Goal: Task Accomplishment & Management: Manage account settings

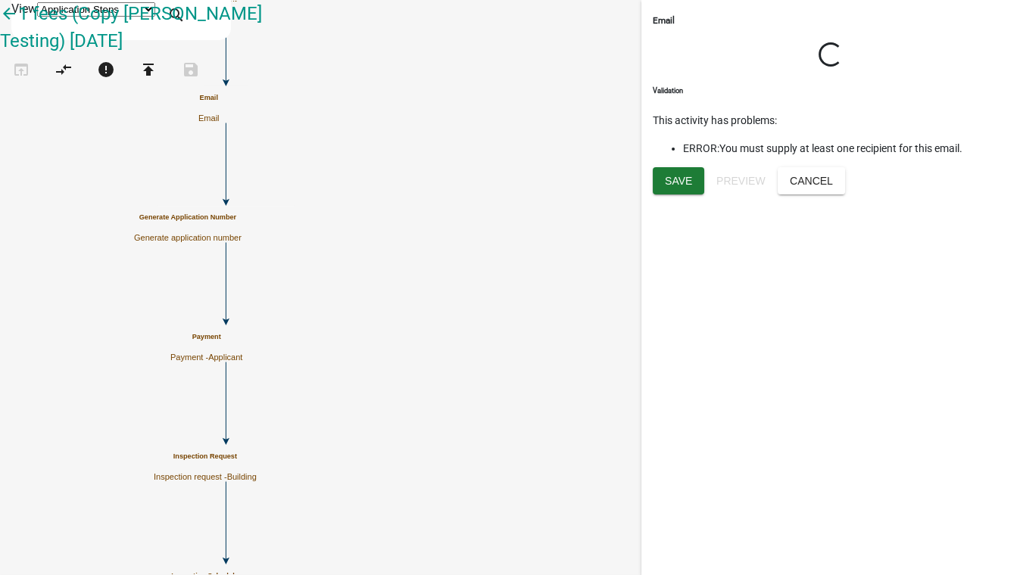
click at [928, 210] on div "Email Loading... Activity Name Email Activity Help Text Visible to Applicant Di…" at bounding box center [830, 287] width 379 height 575
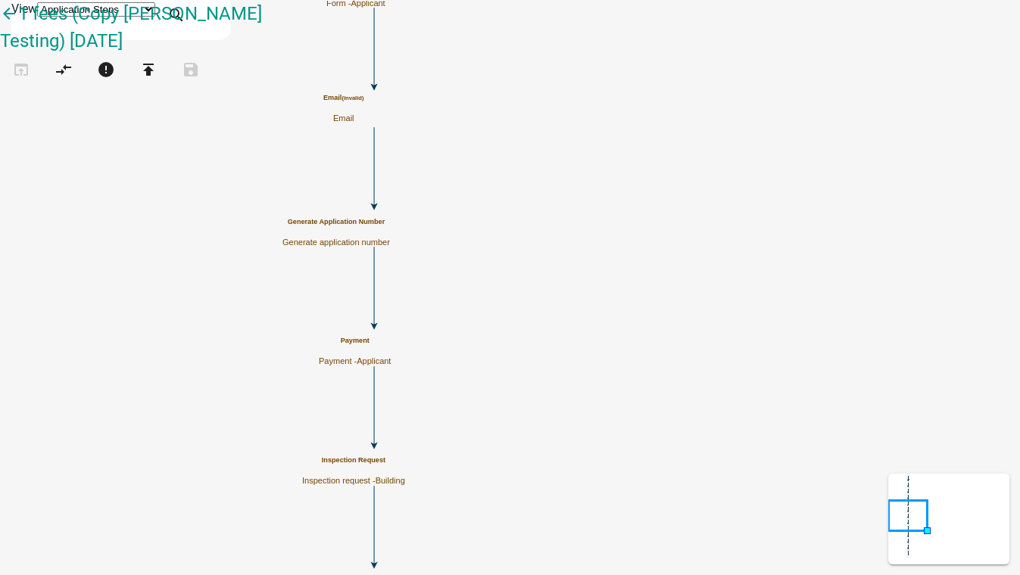
click at [363, 110] on div "Email (invalid) Email" at bounding box center [343, 109] width 40 height 30
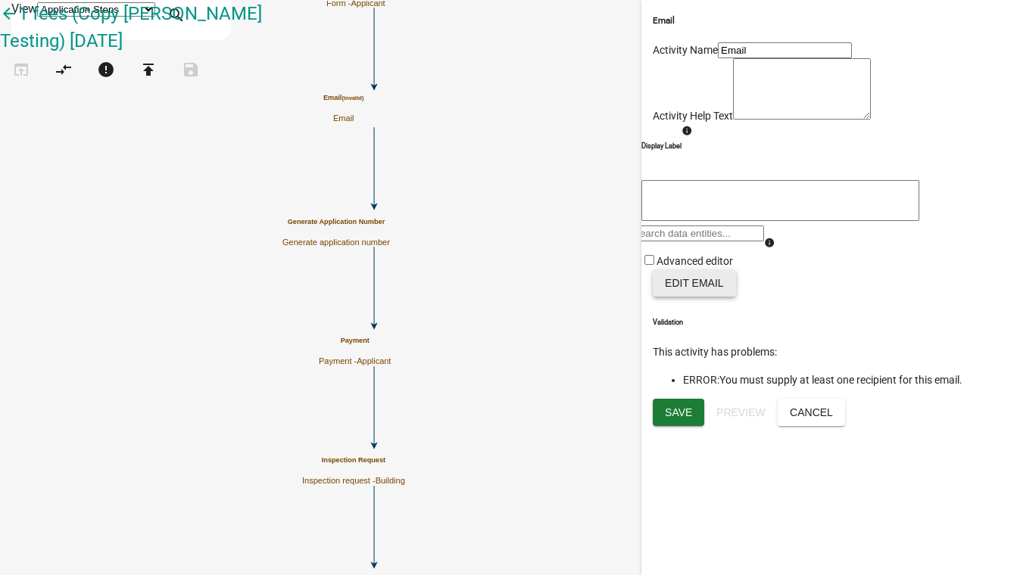
click at [691, 297] on button "Edit Email" at bounding box center [694, 283] width 83 height 27
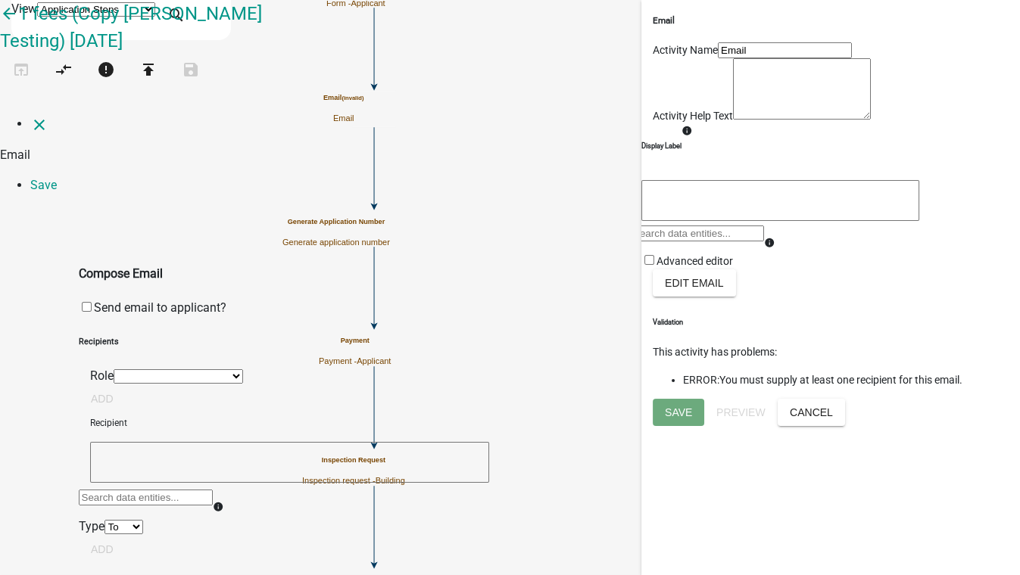
click at [154, 442] on textarea at bounding box center [289, 462] width 399 height 41
type textarea "[EMAIL_ADDRESS][DOMAIN_NAME]"
click at [126, 536] on button "Add" at bounding box center [102, 549] width 47 height 27
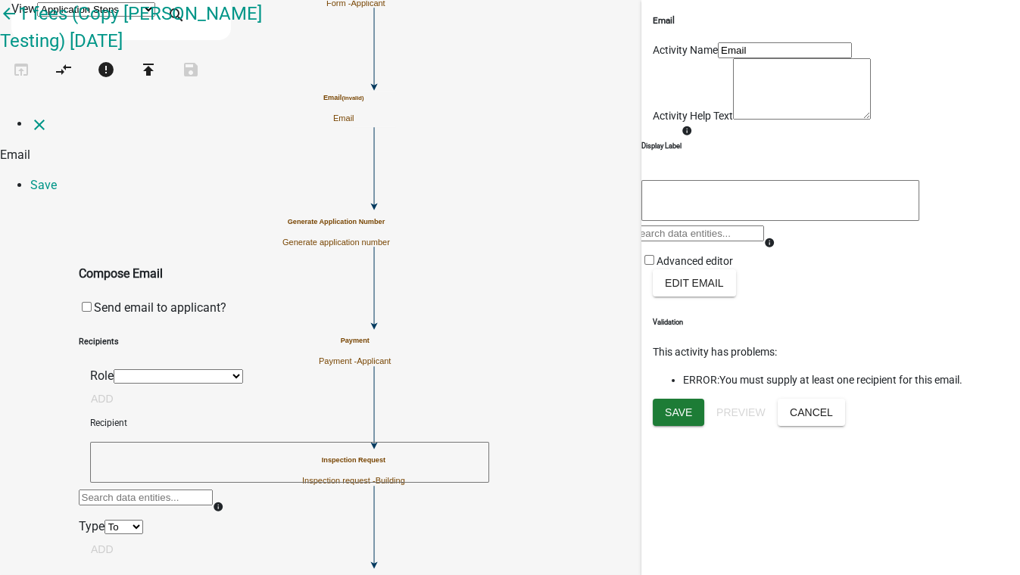
select select "03563249-917d-487d-8e85-a6ffd5147dbb"
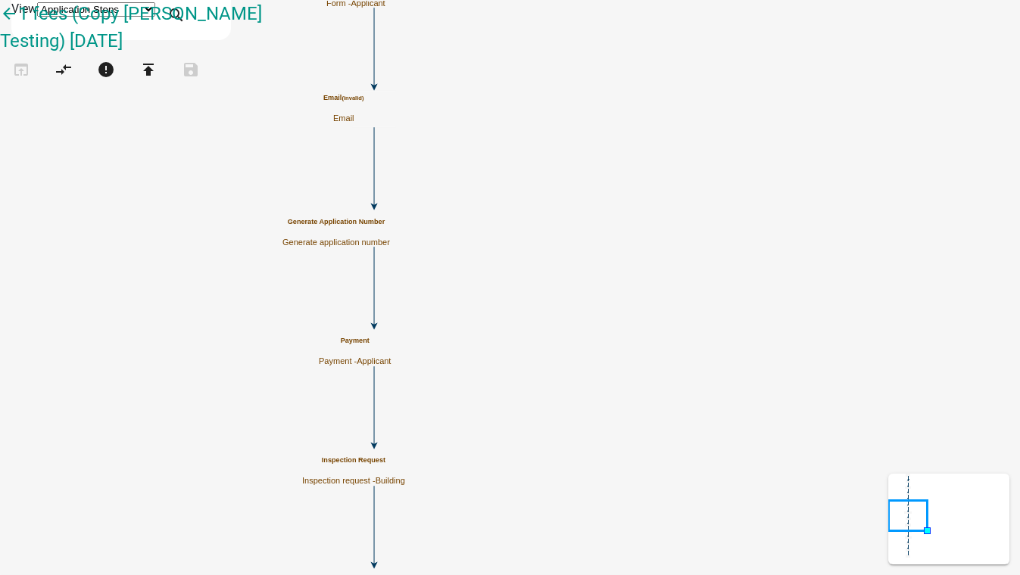
click at [363, 121] on p "Email" at bounding box center [343, 119] width 40 height 10
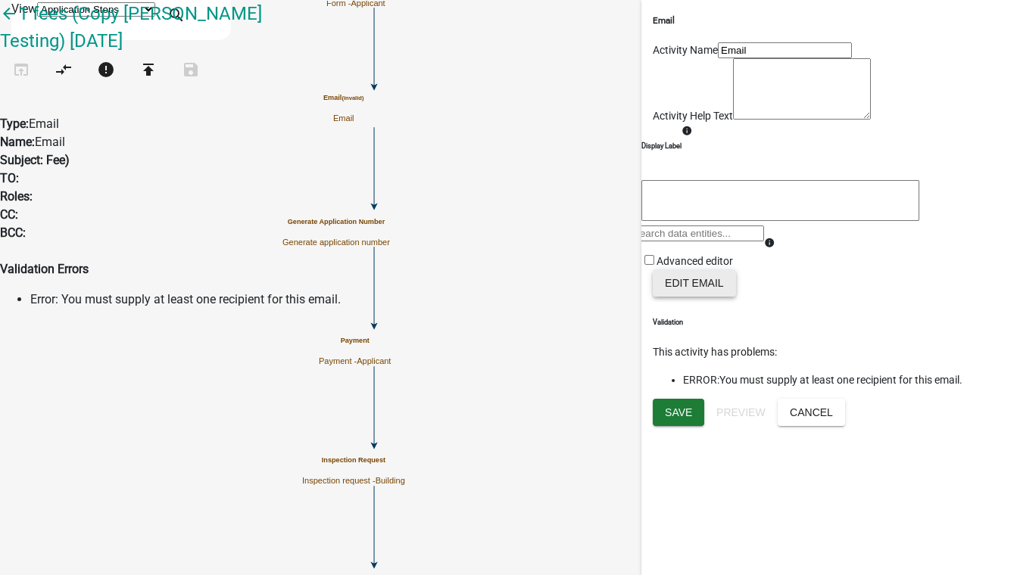
click at [694, 297] on button "Edit Email" at bounding box center [694, 283] width 83 height 27
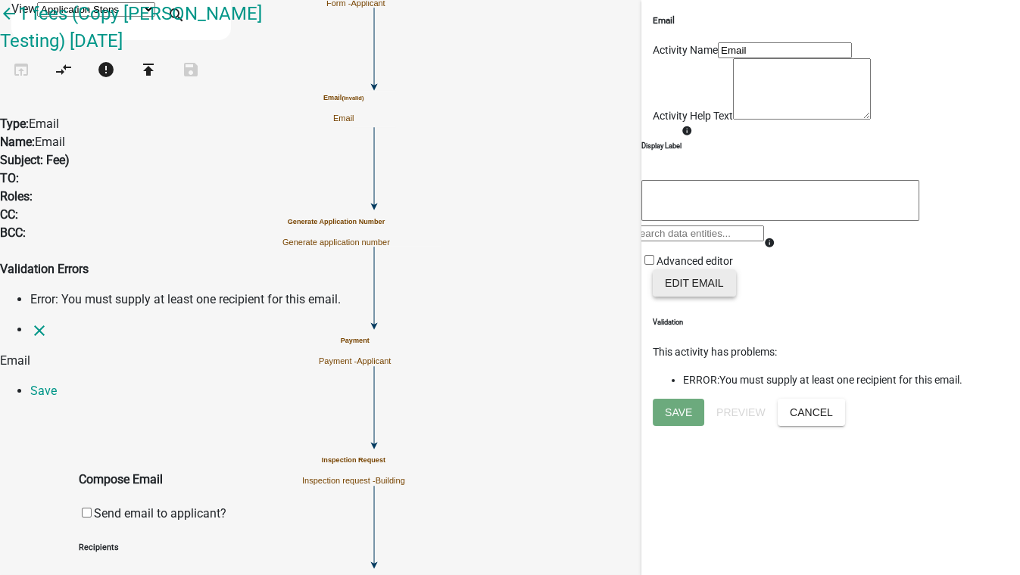
select select
select select "03563249-917d-487d-8e85-a6ffd5147dbb"
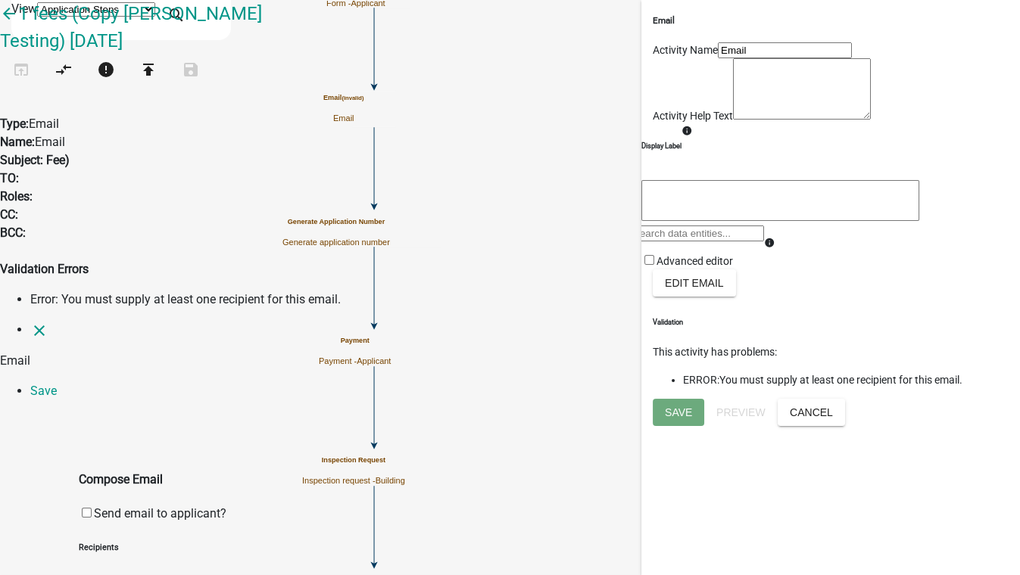
type textarea "[EMAIL_ADDRESS][DOMAIN_NAME]"
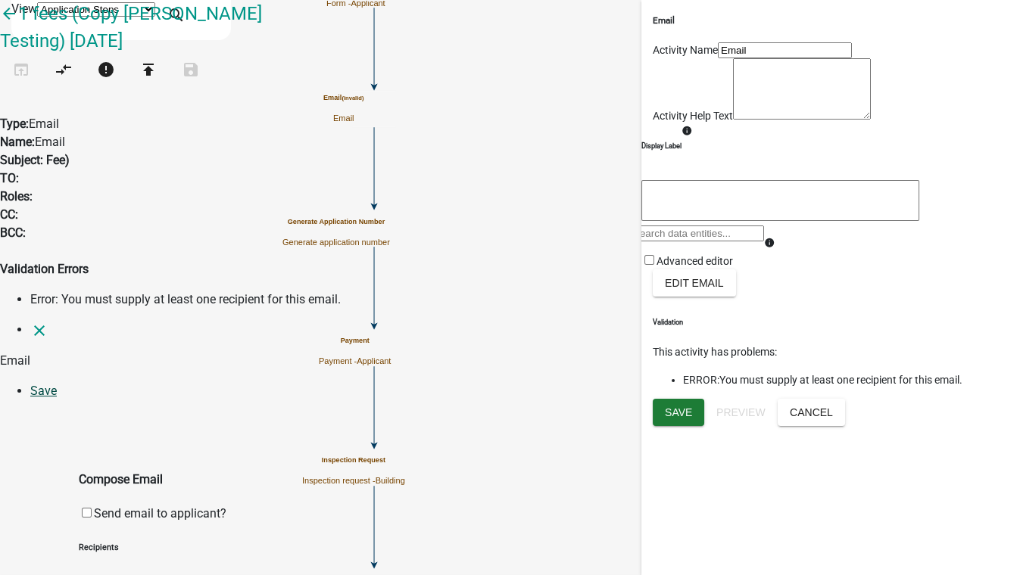
click at [57, 384] on link "Save" at bounding box center [43, 391] width 27 height 14
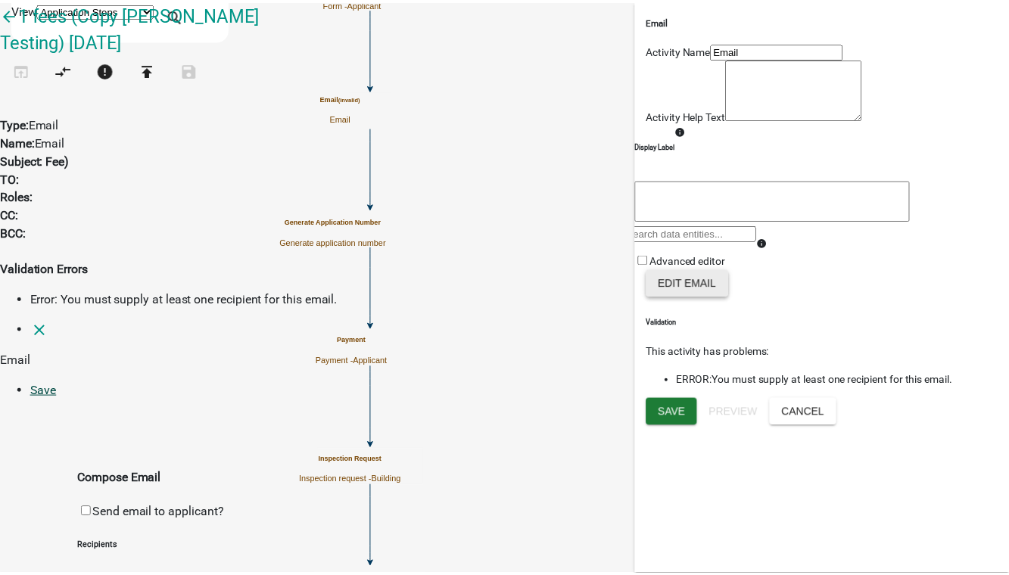
scroll to position [0, 0]
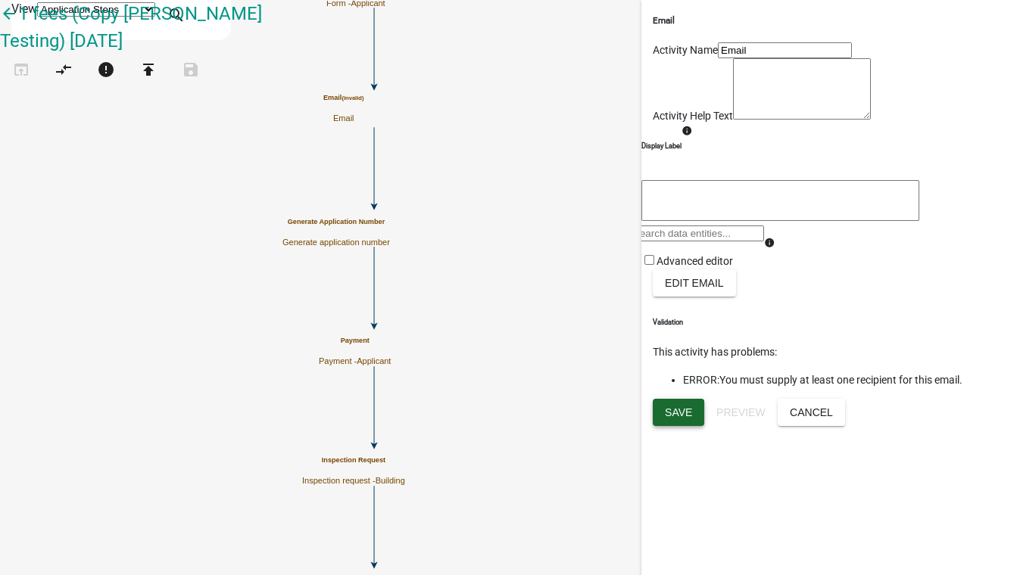
click at [687, 418] on span "Save" at bounding box center [678, 412] width 27 height 12
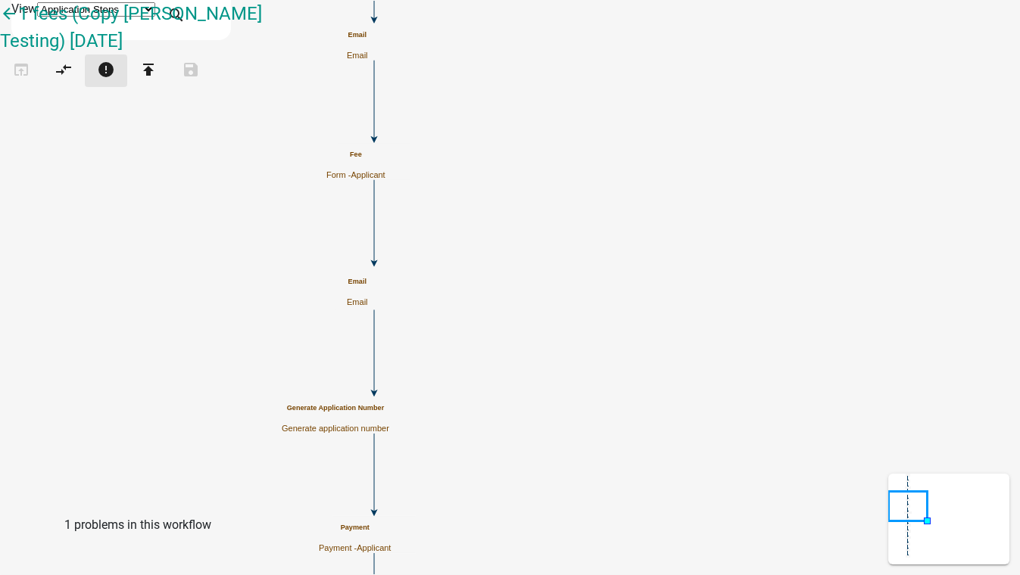
click at [115, 80] on icon "error" at bounding box center [106, 71] width 18 height 21
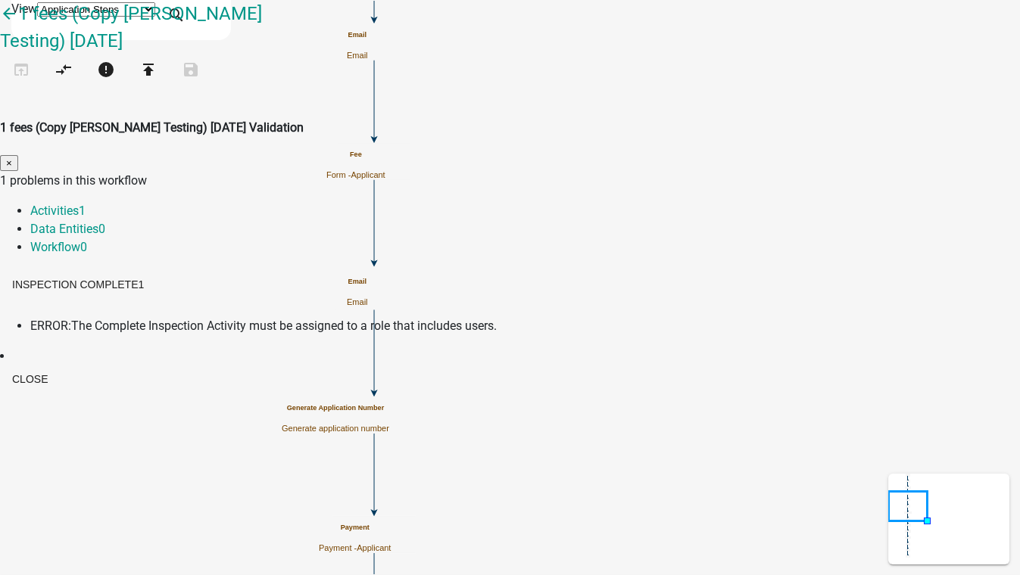
click at [317, 319] on span "The Complete Inspection Activity must be assigned to a role that includes users." at bounding box center [284, 326] width 426 height 14
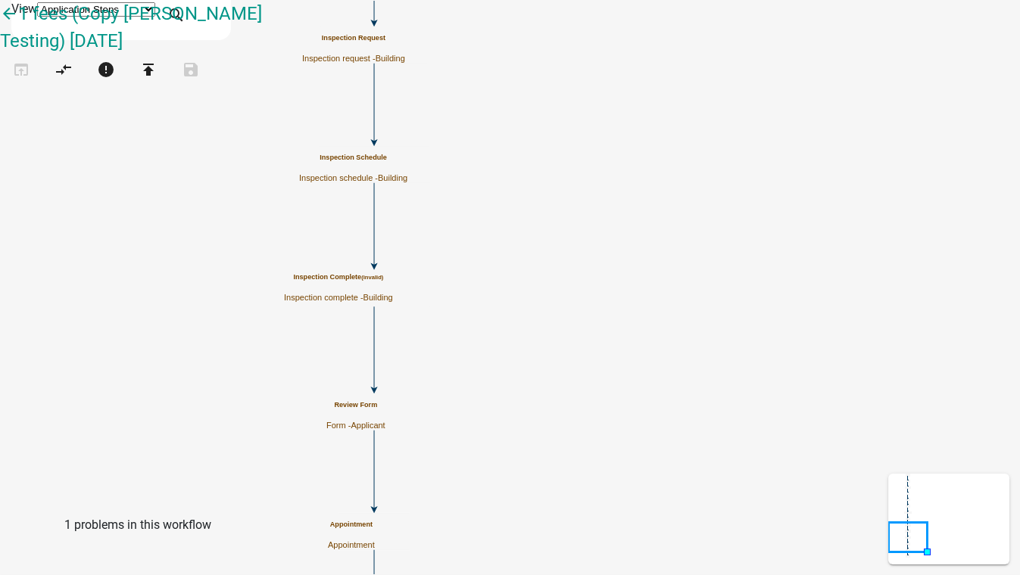
click at [393, 297] on p "Inspection complete - Building" at bounding box center [338, 298] width 109 height 10
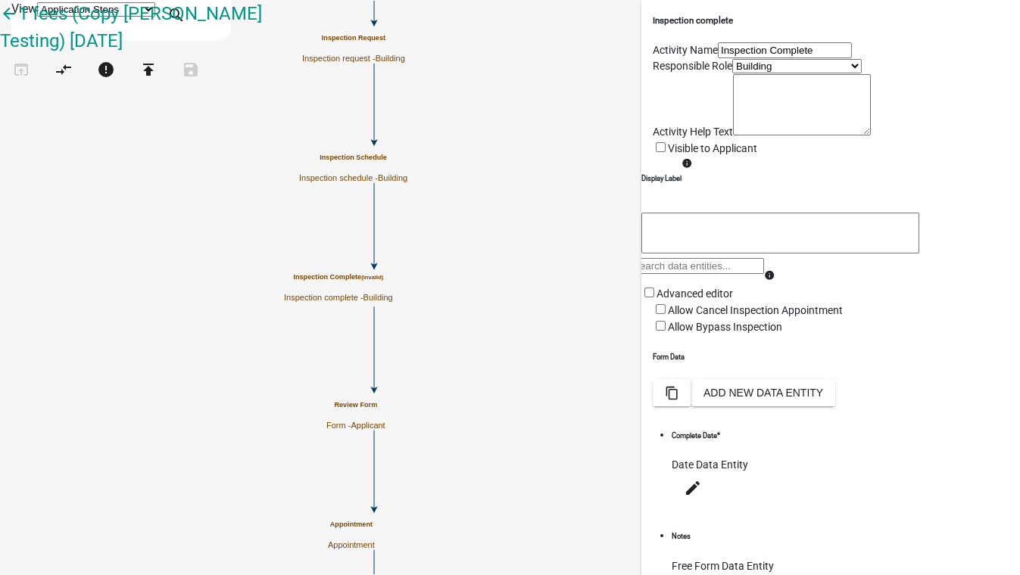
click at [732, 73] on select "Applicant Building Inspectors Building Highway Department Highway Dept Inspecto…" at bounding box center [796, 66] width 129 height 14
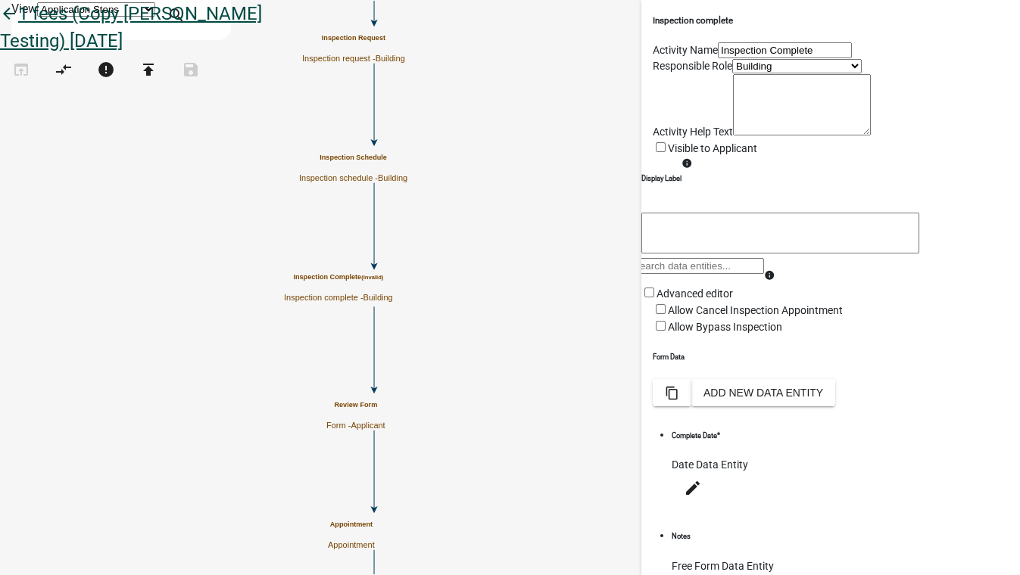
click at [18, 26] on icon "arrow_back" at bounding box center [9, 15] width 18 height 21
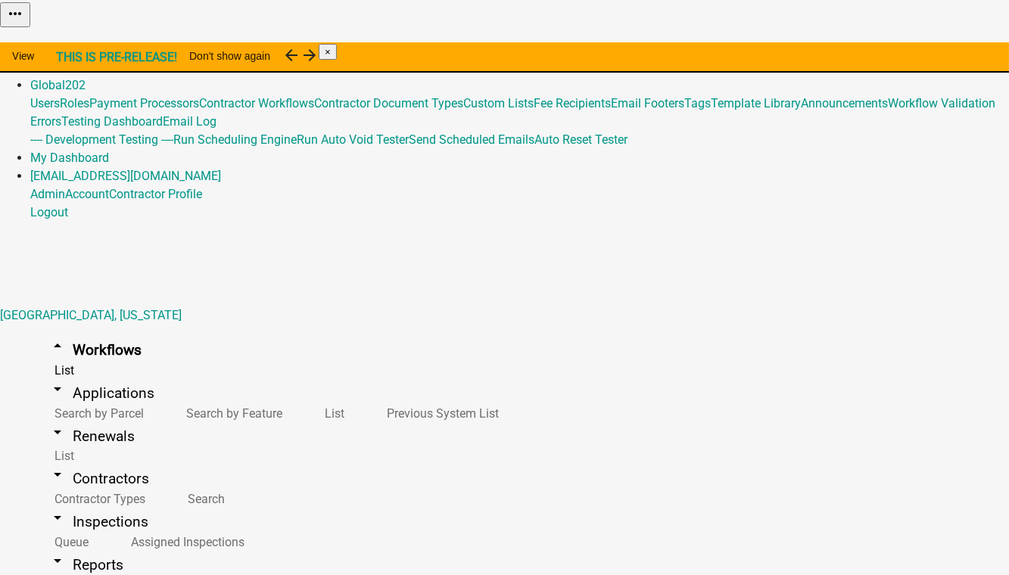
select select "4: red"
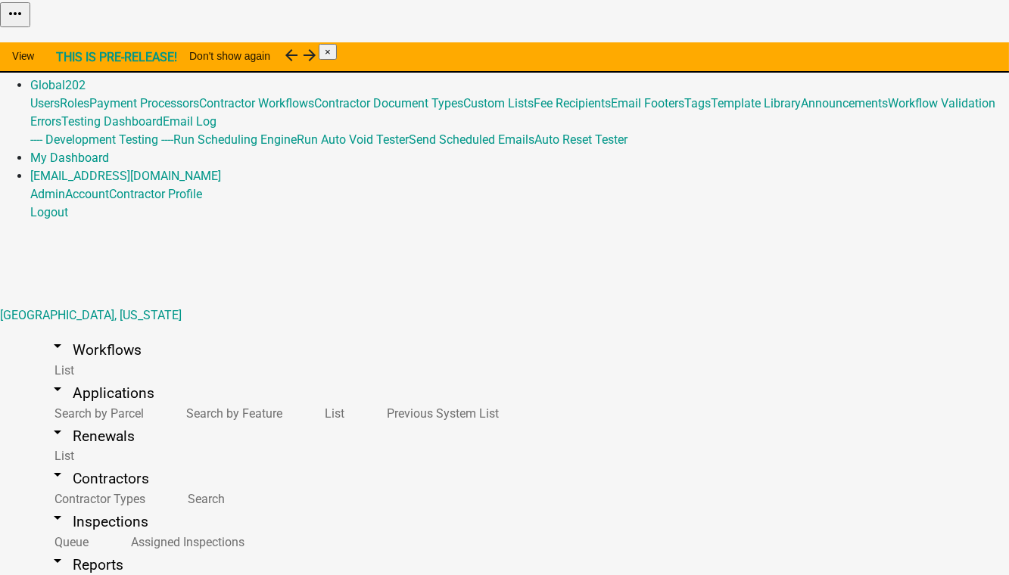
type input "nhutchins"
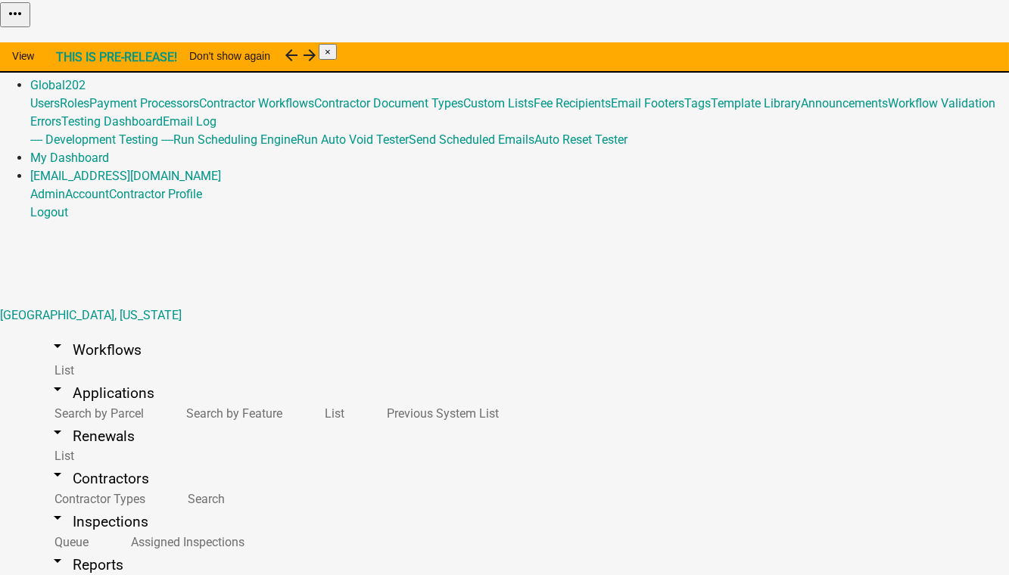
drag, startPoint x: 263, startPoint y: 83, endPoint x: 111, endPoint y: 56, distance: 153.7
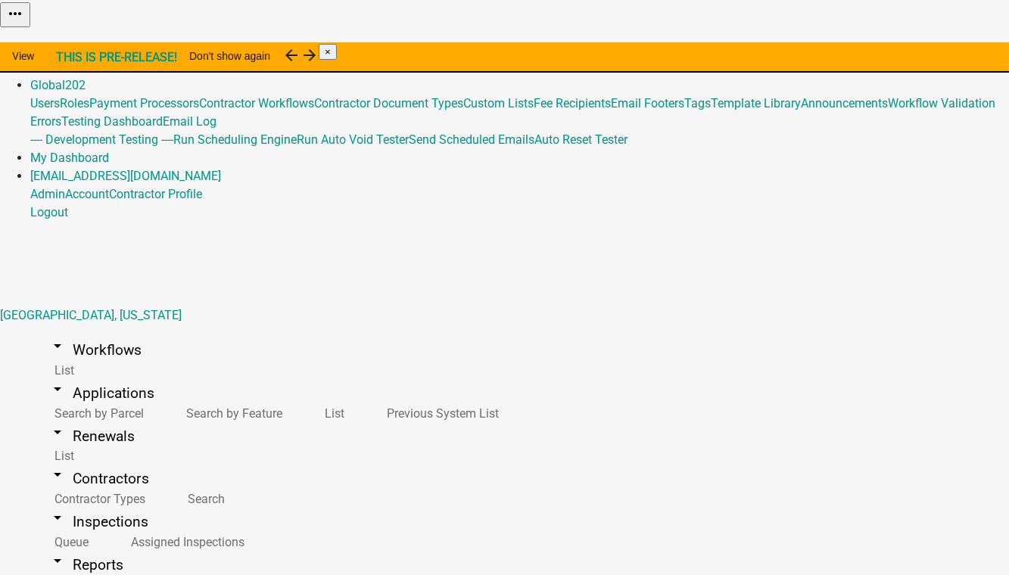
type input "[PERSON_NAME]"
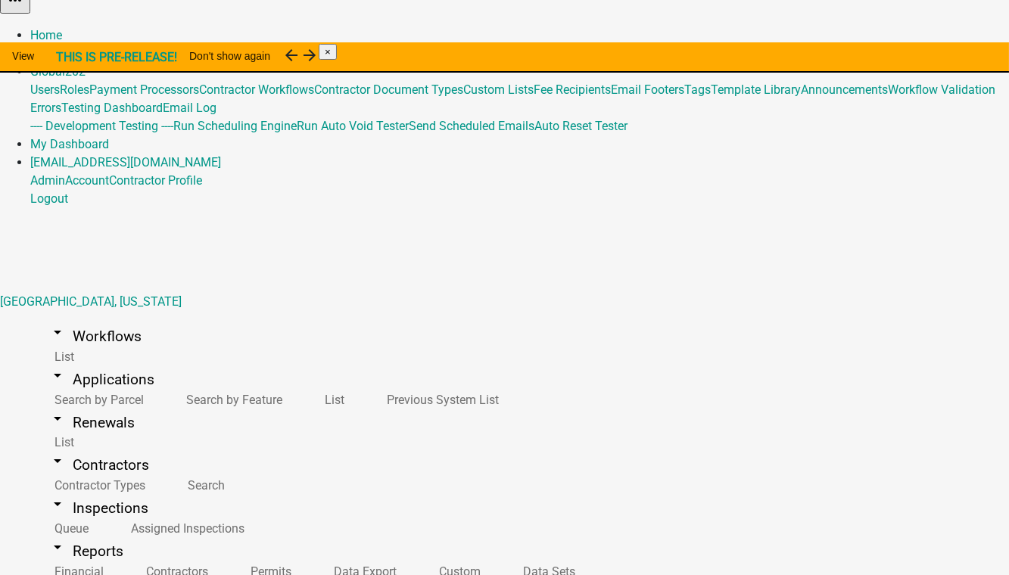
scroll to position [18, 0]
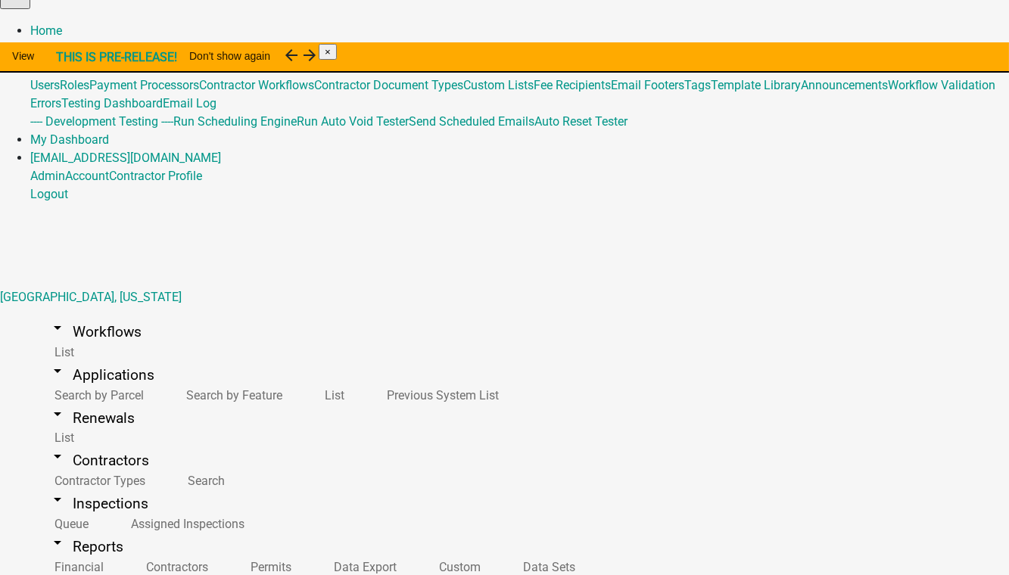
click at [92, 314] on link "arrow_drop_down Workflows" at bounding box center [94, 332] width 129 height 36
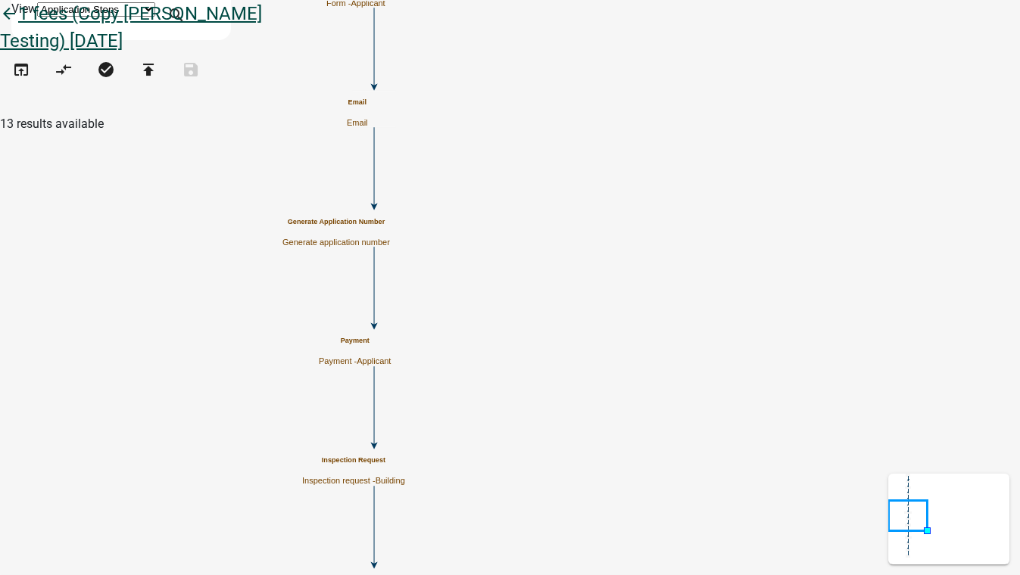
click at [18, 22] on icon "arrow_back" at bounding box center [9, 15] width 18 height 21
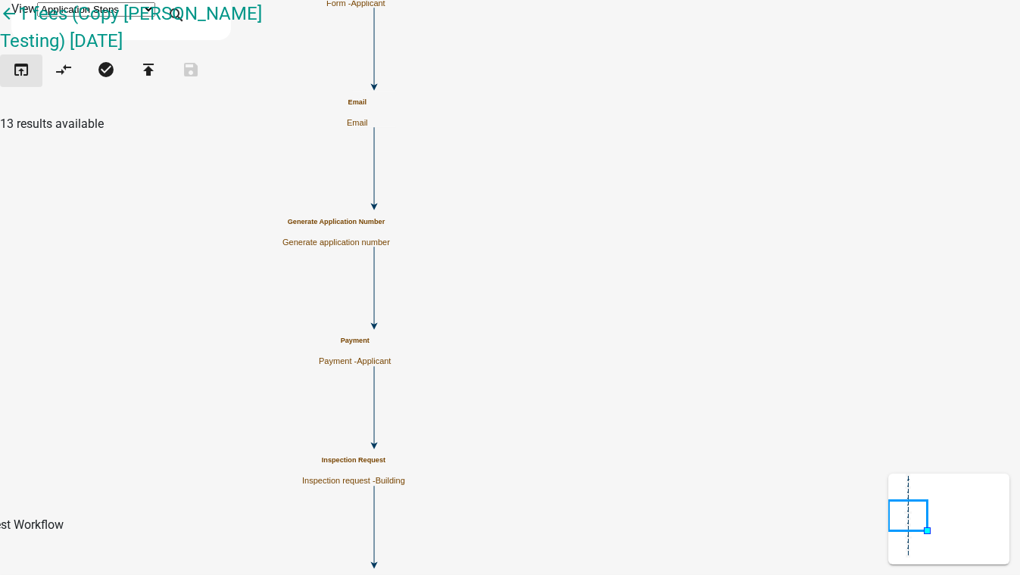
click at [28, 82] on icon "open_in_browser" at bounding box center [21, 71] width 18 height 21
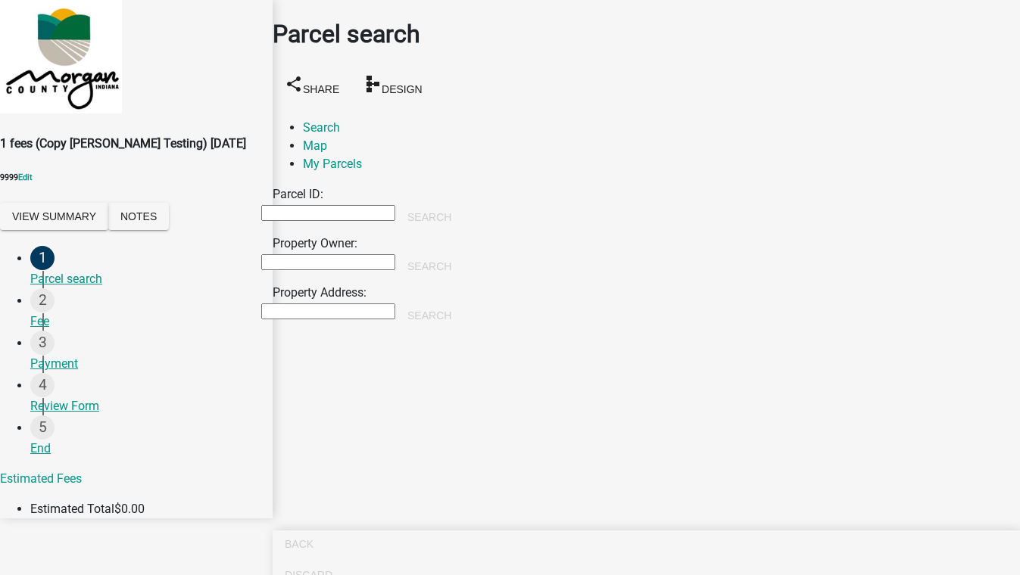
click at [320, 254] on input "Property Owner:" at bounding box center [328, 262] width 134 height 16
type input "[PERSON_NAME]"
click at [463, 253] on button "Search" at bounding box center [429, 266] width 68 height 27
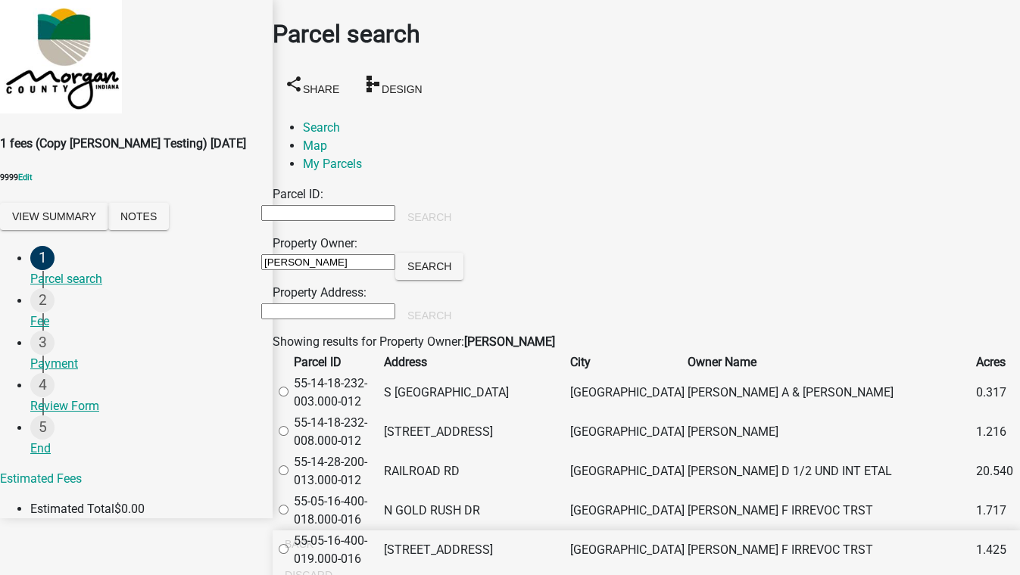
click at [291, 441] on div at bounding box center [283, 432] width 16 height 18
click at [291, 439] on label at bounding box center [291, 432] width 0 height 14
click at [288, 436] on input "radio" at bounding box center [284, 431] width 10 height 10
radio input "true"
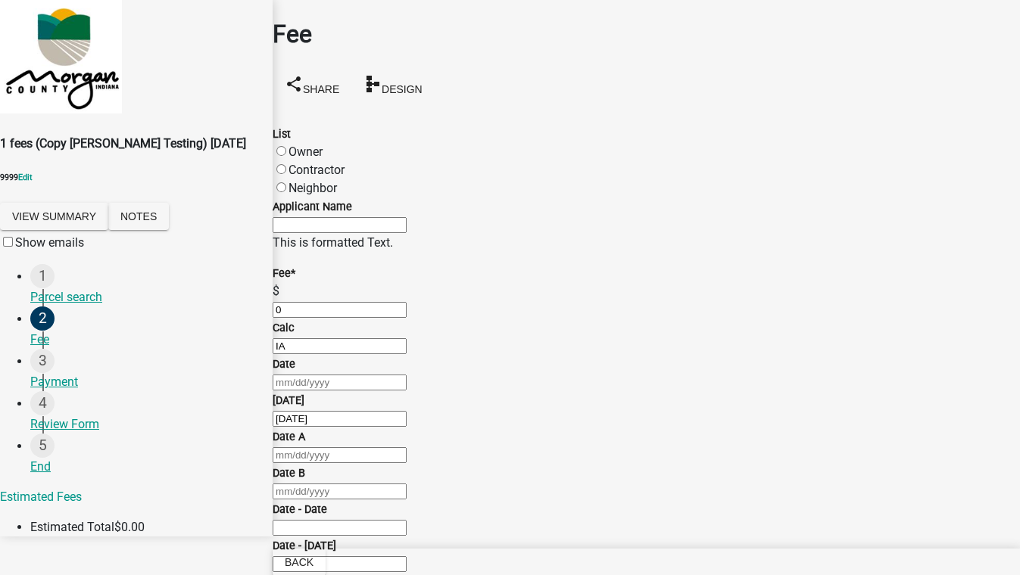
click at [321, 145] on label "Owner" at bounding box center [305, 152] width 34 height 14
click at [286, 146] on input "Owner" at bounding box center [281, 151] width 10 height 10
radio input "true"
click at [323, 318] on input "0" at bounding box center [340, 310] width 134 height 16
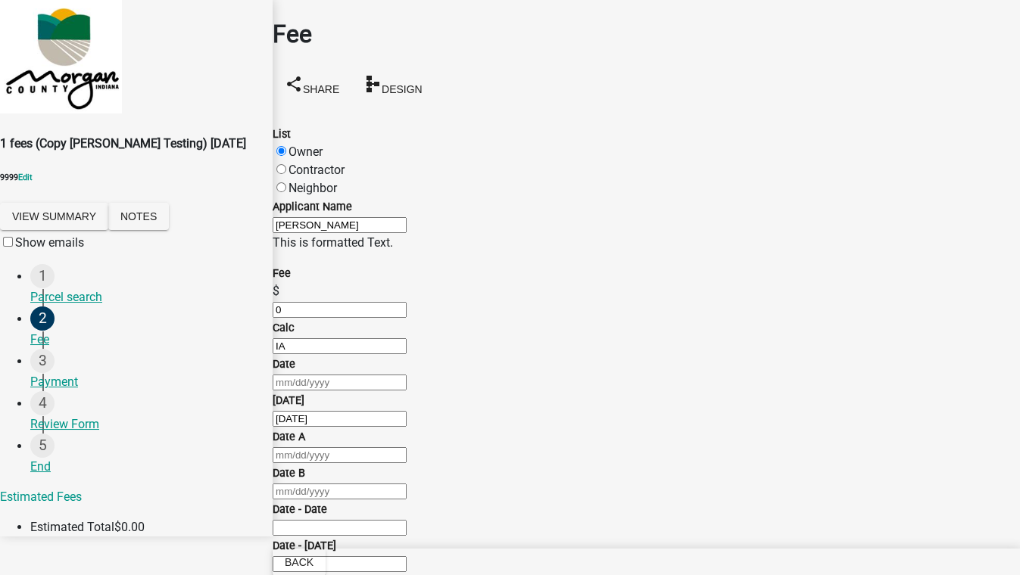
click at [343, 373] on div at bounding box center [646, 382] width 747 height 18
select select "10"
select select "2025"
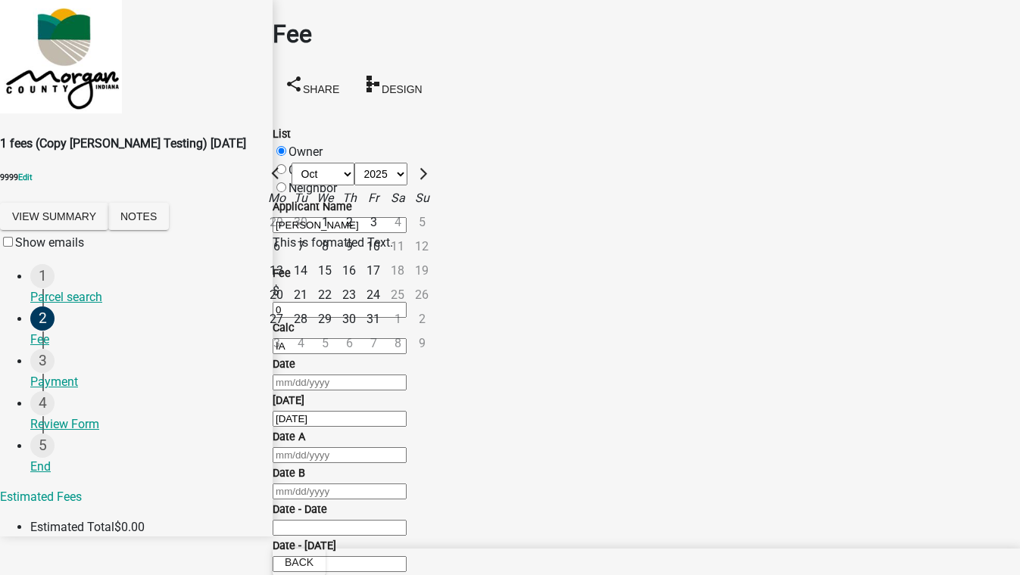
click at [337, 210] on div "1" at bounding box center [325, 222] width 24 height 24
type input "[DATE]"
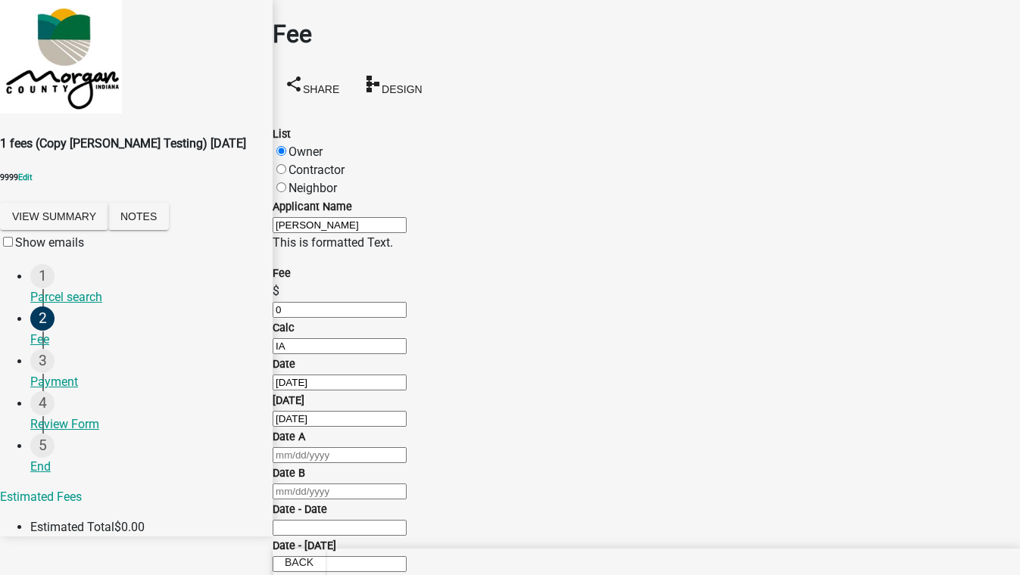
select select "10"
select select "2025"
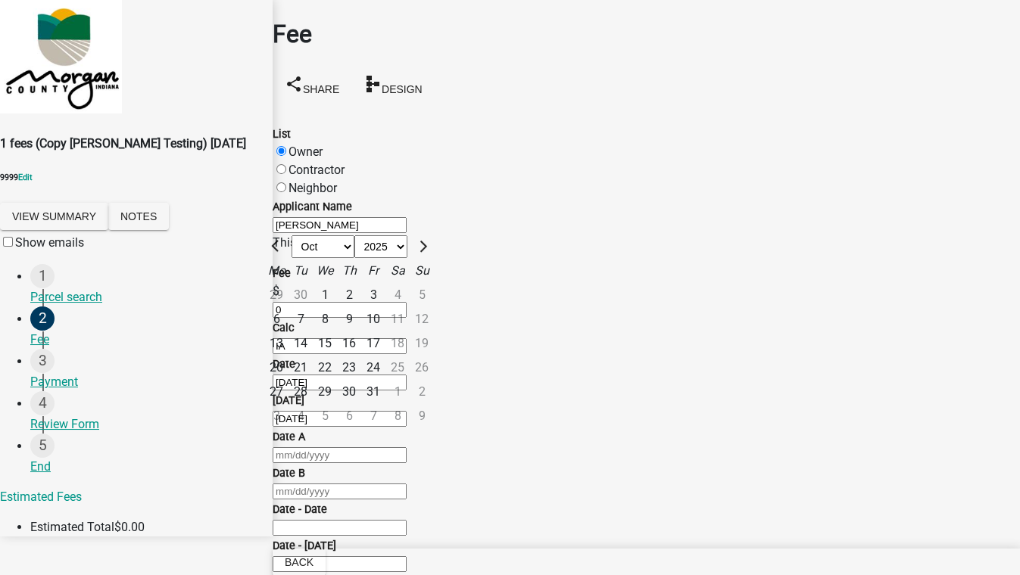
click at [329, 464] on div "[PERSON_NAME] Feb Mar Apr [PERSON_NAME][DATE] Oct Nov [DATE] 1526 1527 1528 152…" at bounding box center [646, 455] width 747 height 18
click at [385, 404] on div "31" at bounding box center [373, 392] width 24 height 24
type input "[DATE]"
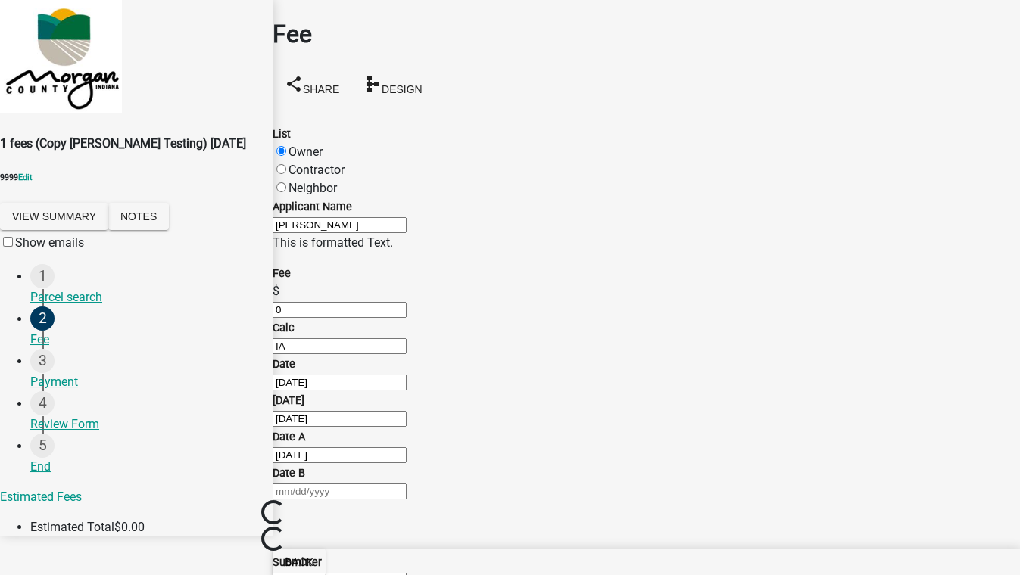
scroll to position [275, 0]
select select "10"
select select "2025"
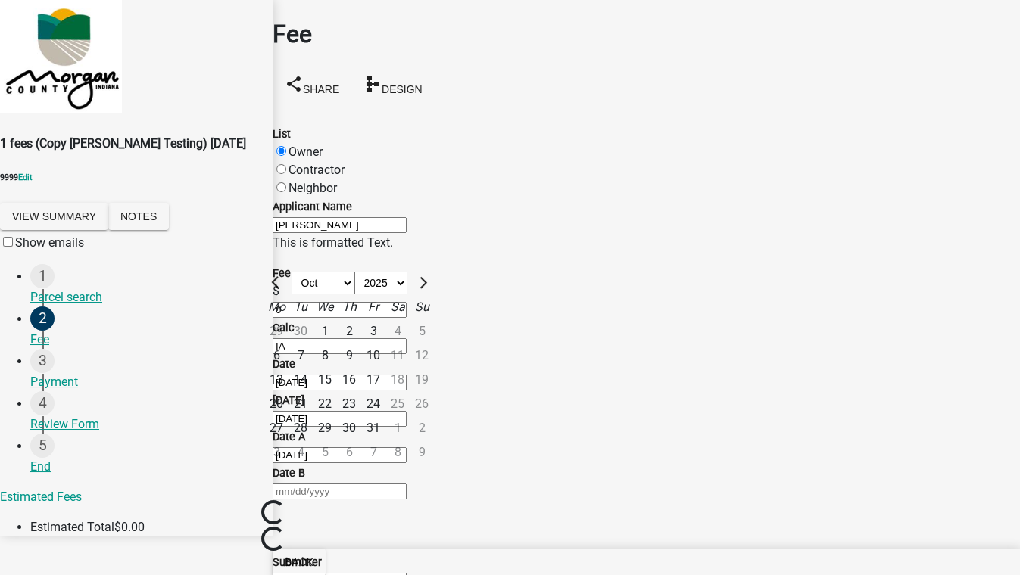
click at [324, 500] on div "[PERSON_NAME] Feb Mar Apr [PERSON_NAME][DATE] Oct Nov [DATE] 1526 1527 1528 152…" at bounding box center [646, 491] width 747 height 18
click at [425, 440] on div "27 28 29 30 31 1 2" at bounding box center [349, 428] width 176 height 24
click at [427, 288] on span "Next month" at bounding box center [421, 282] width 11 height 11
select select "11"
click at [288, 365] on div "3" at bounding box center [276, 356] width 24 height 24
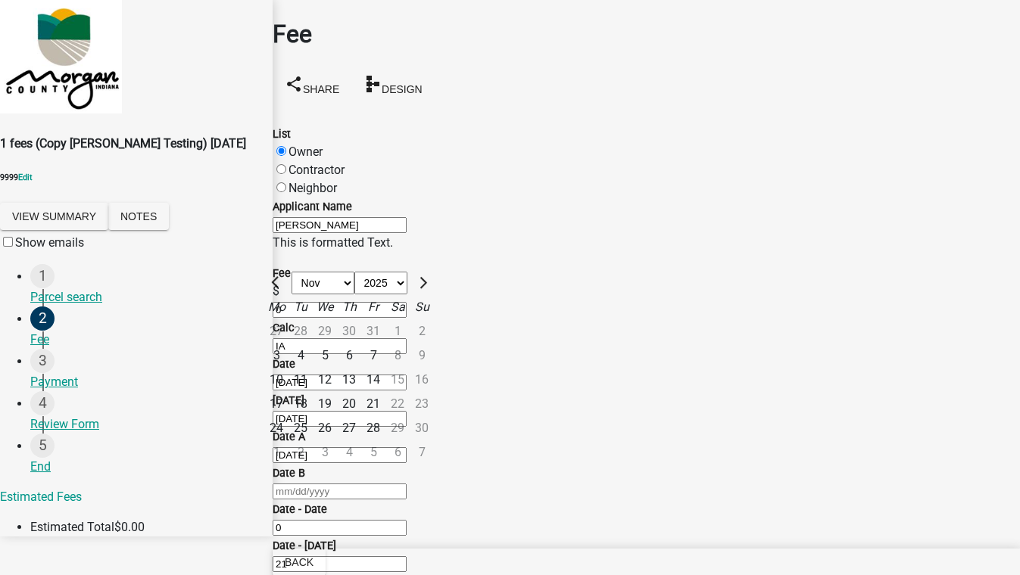
type input "[DATE]"
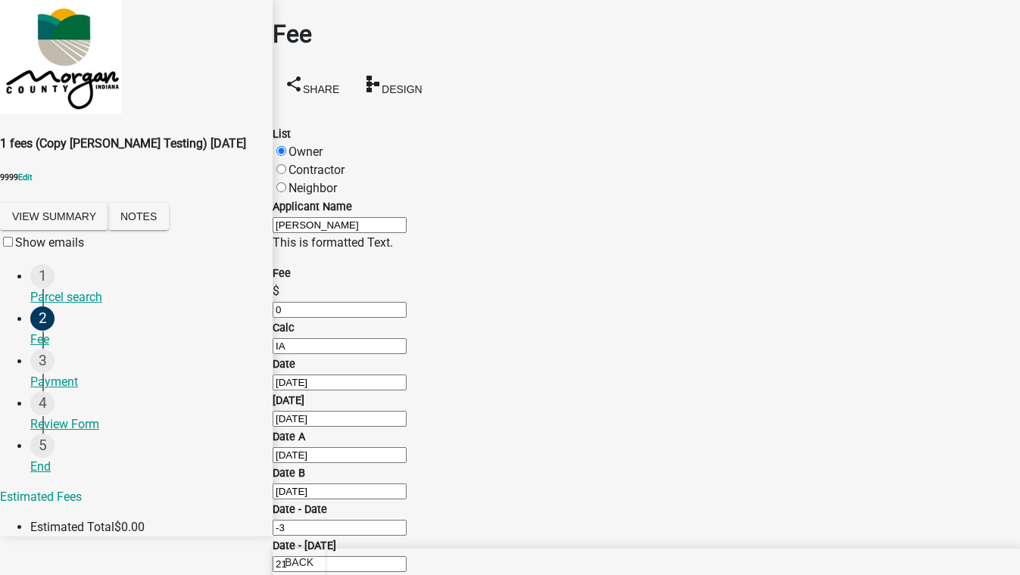
scroll to position [894, 0]
checkbox input "true"
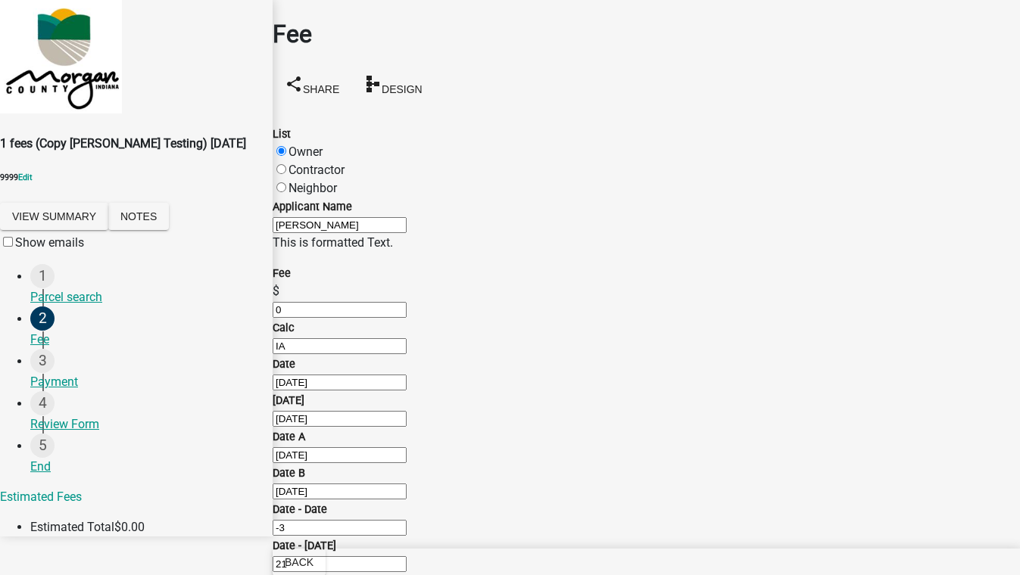
checkbox input "true"
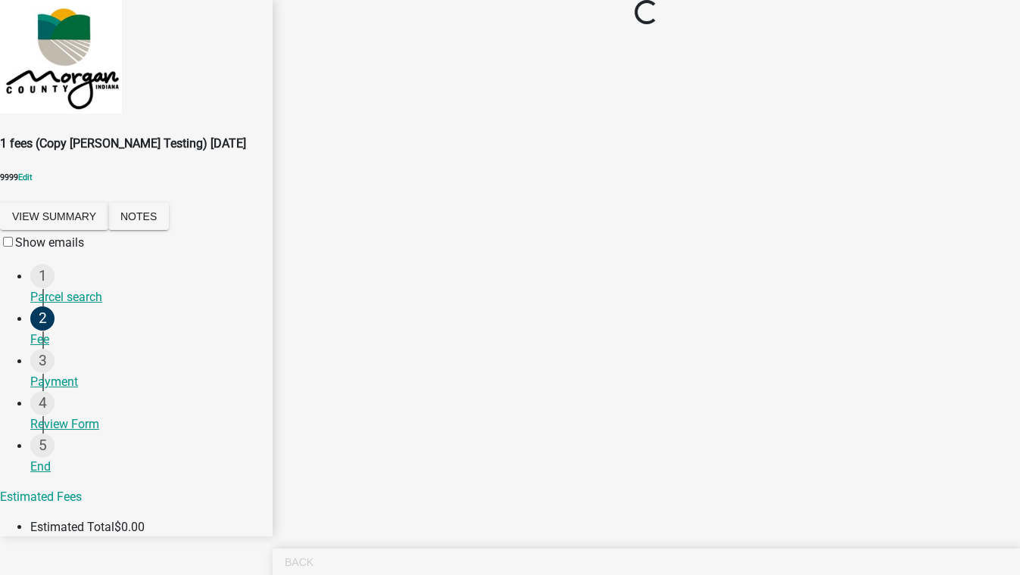
scroll to position [0, 0]
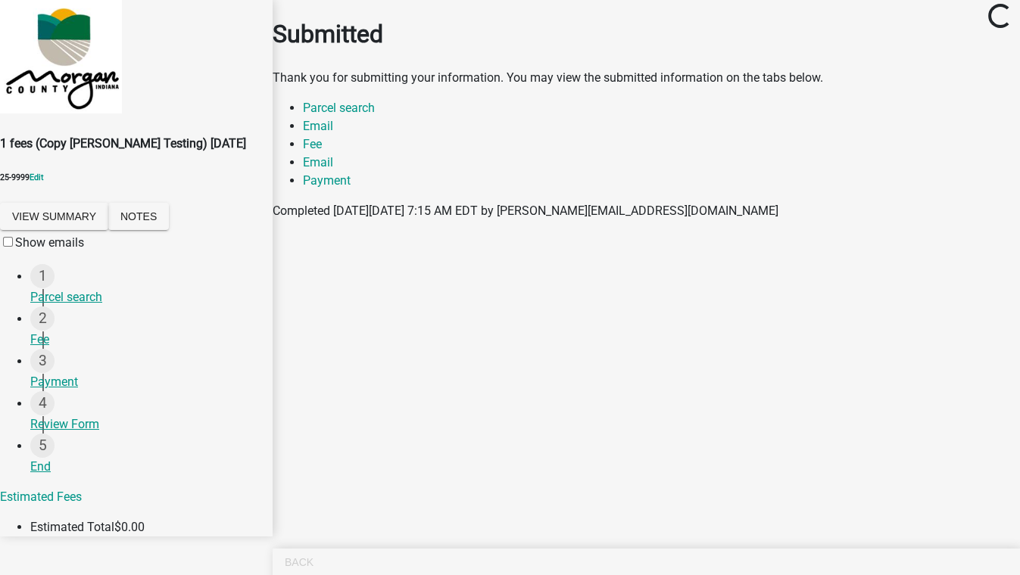
click at [15, 250] on span at bounding box center [15, 242] width 0 height 14
click at [13, 247] on input "Show emails" at bounding box center [8, 242] width 10 height 10
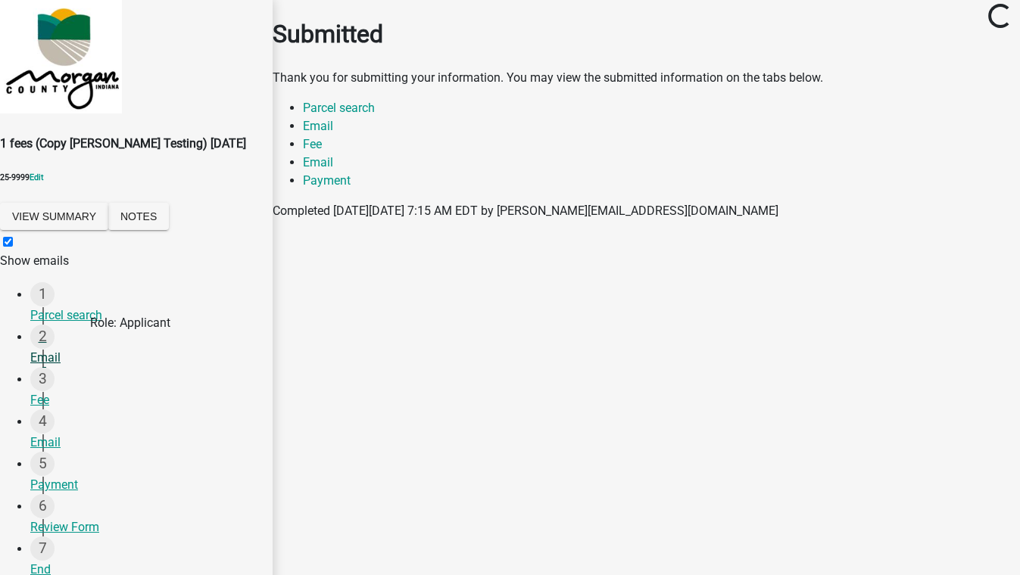
click at [73, 366] on div "2 Email" at bounding box center [145, 346] width 230 height 42
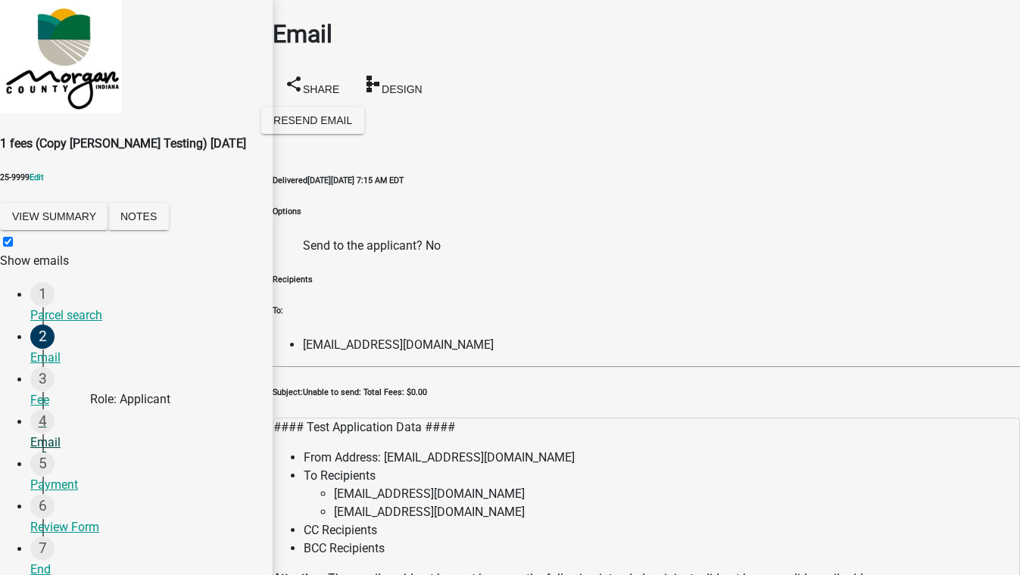
scroll to position [129, 0]
click at [89, 519] on div "Review Form" at bounding box center [145, 528] width 230 height 18
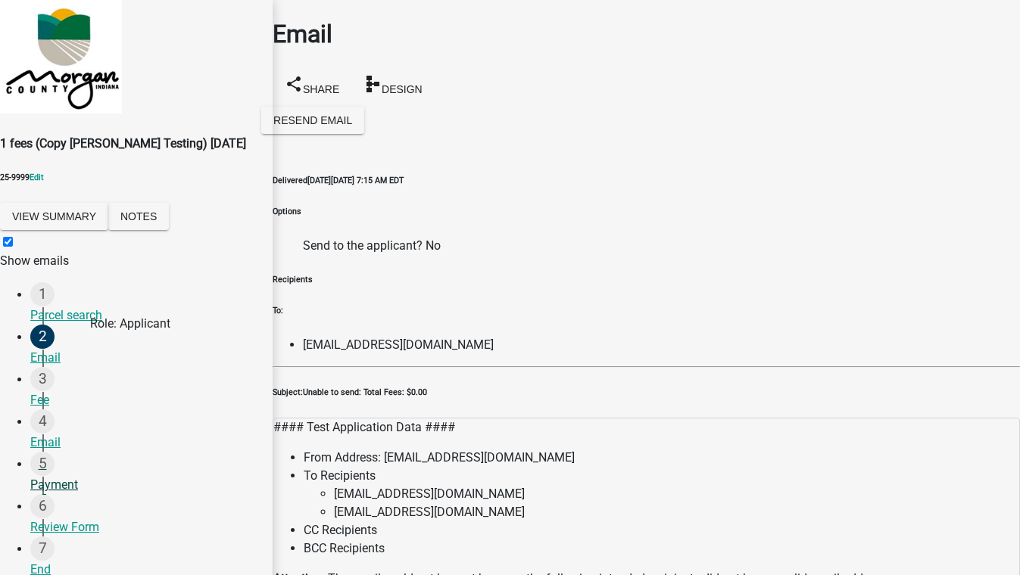
click at [73, 452] on div "5 Payment" at bounding box center [145, 473] width 230 height 42
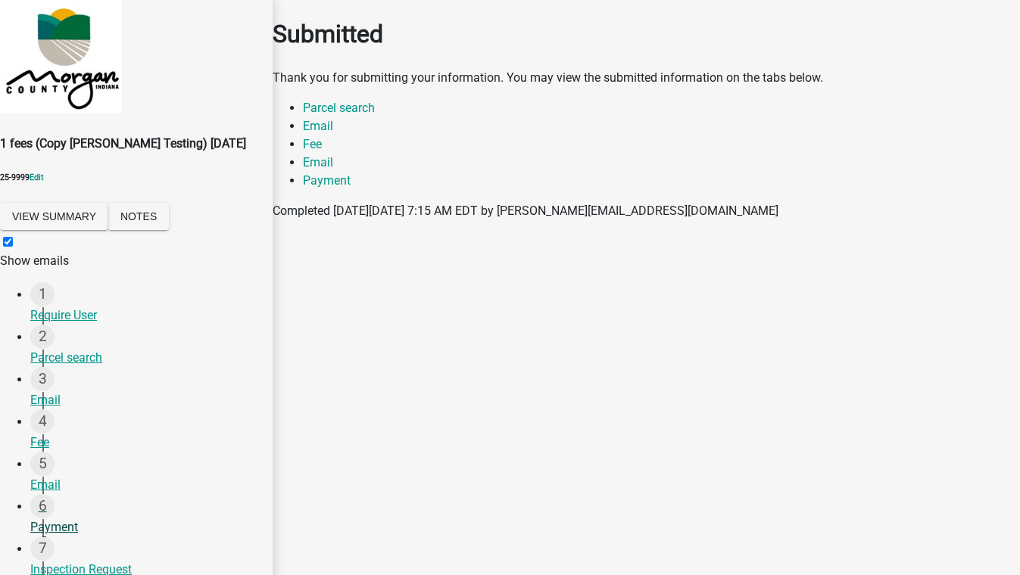
scroll to position [198, 0]
select select "dee3574c-356a-4470-ab01-678752936c37"
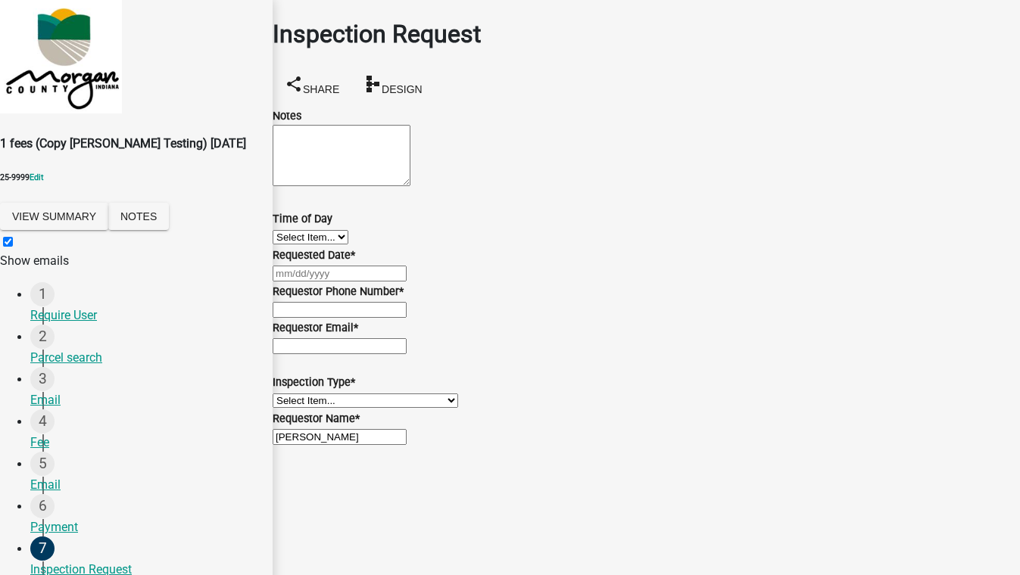
click at [348, 245] on select "Select Item... AM PM" at bounding box center [311, 237] width 76 height 14
click at [291, 245] on select "Select Item... AM PM" at bounding box center [311, 237] width 76 height 14
select select "d25799fe-4ad1-4bc0-92dd-a5772d745c83"
click at [339, 282] on div at bounding box center [646, 273] width 747 height 18
select select "10"
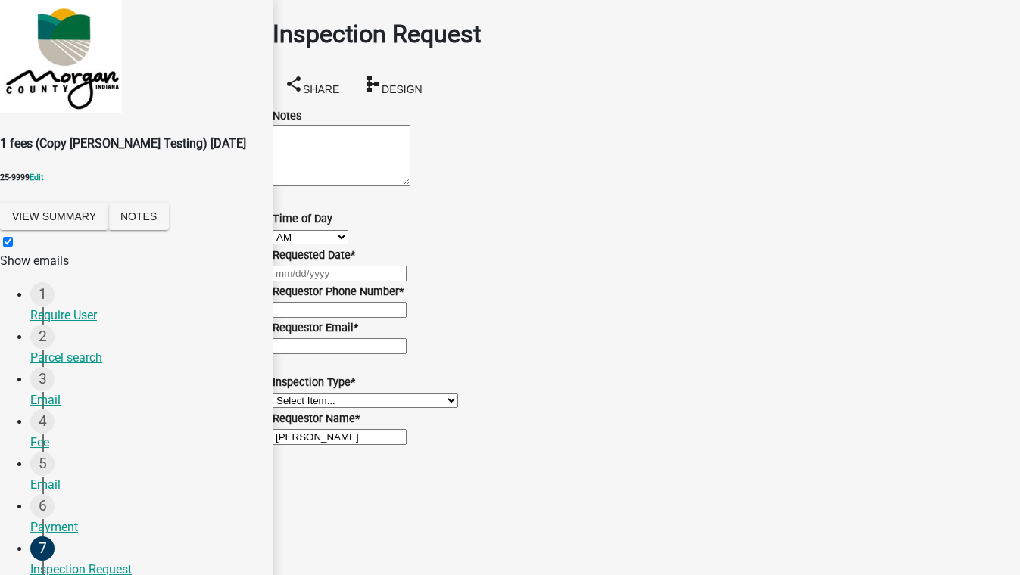
select select "2025"
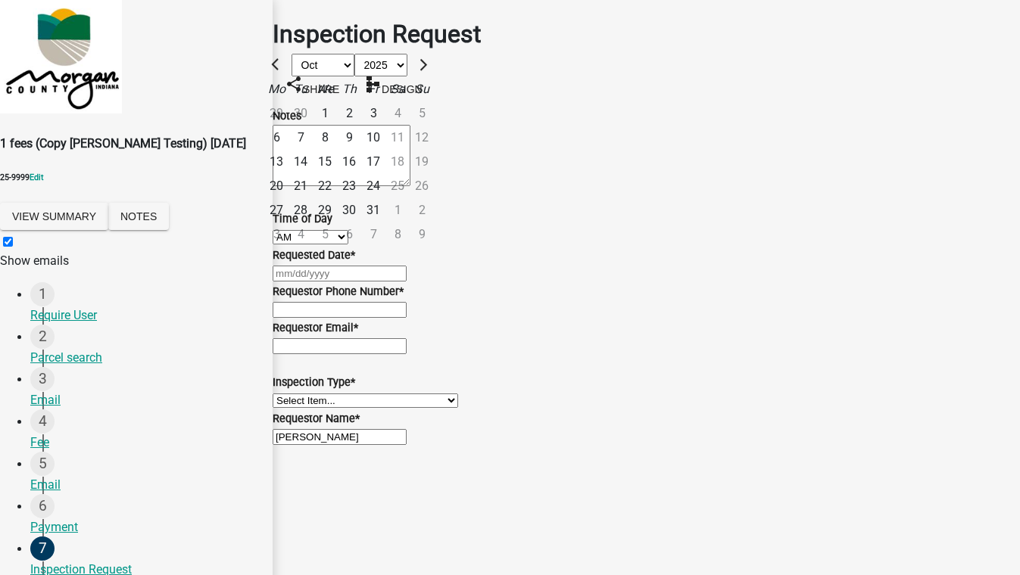
click at [385, 150] on div "10" at bounding box center [373, 138] width 24 height 24
type input "[DATE]"
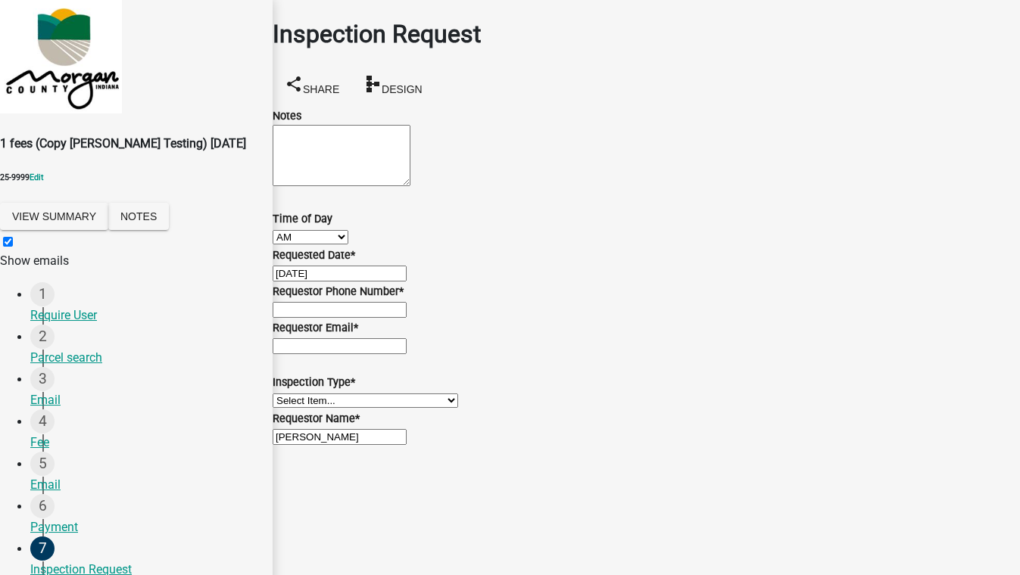
scroll to position [137, 0]
click at [339, 310] on input "Requestor Phone Number *" at bounding box center [340, 310] width 134 height 16
type input "5555555555"
click at [341, 354] on input "Requestor Email *" at bounding box center [340, 346] width 134 height 16
type input "[EMAIL_ADDRESS][DOMAIN_NAME]"
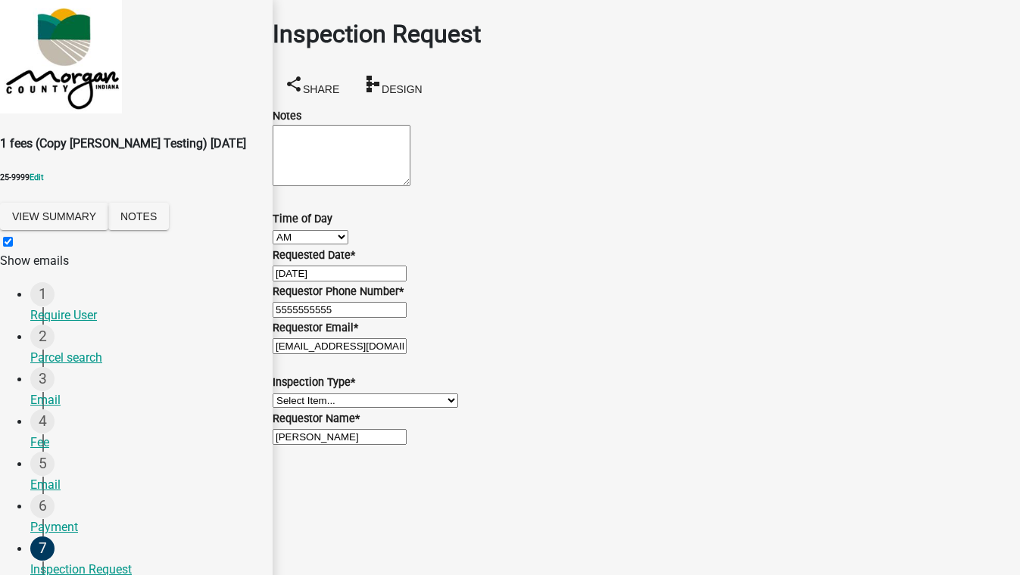
scroll to position [273, 0]
click at [326, 394] on select "Select Item... Saw Pole (Temp) Temporary Power - Palmetto Power Temporary Power…" at bounding box center [366, 401] width 186 height 14
click at [291, 394] on select "Select Item... Saw Pole (Temp) Temporary Power - Palmetto Power Temporary Power…" at bounding box center [366, 401] width 186 height 14
click at [346, 394] on select "Select Item... Saw Pole (Temp) Temporary Power - Palmetto Power Temporary Power…" at bounding box center [366, 401] width 186 height 14
click at [291, 394] on select "Select Item... Saw Pole (Temp) Temporary Power - Palmetto Power Temporary Power…" at bounding box center [366, 401] width 186 height 14
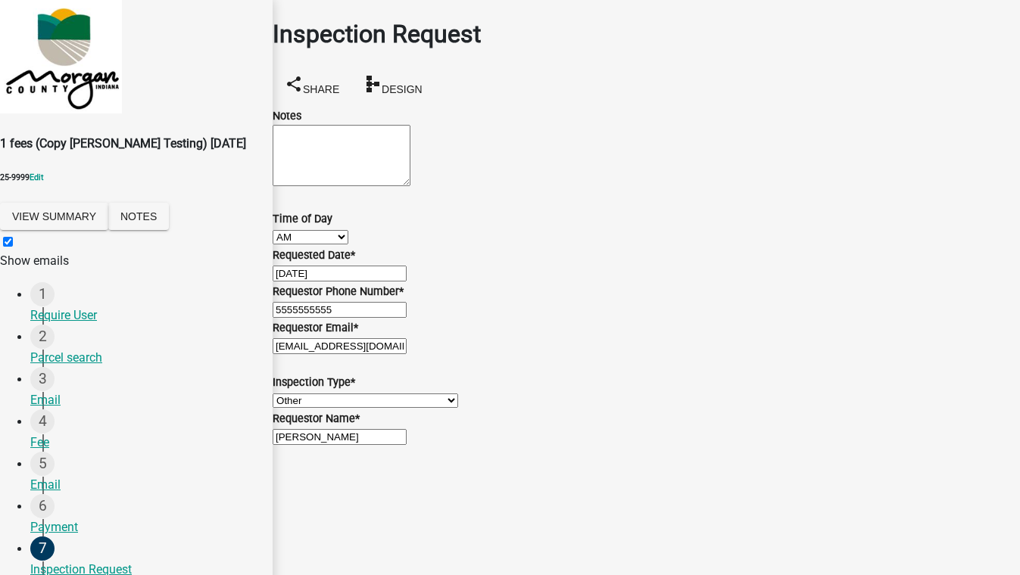
select select "2e50120e-17bf-4865-a083-06233e3869f1"
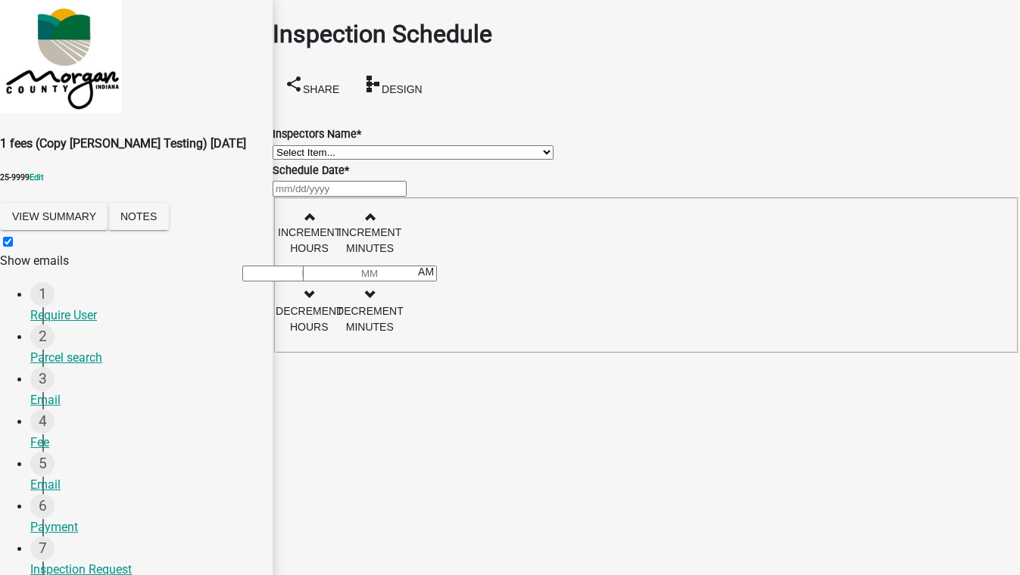
click at [368, 160] on select "Select Item... [EMAIL_ADDRESS][DOMAIN_NAME] ([PERSON_NAME]) Test123_Schneider (…" at bounding box center [413, 152] width 281 height 14
select select "927365e2-862a-4dd2-a9b1-630367eea748"
click at [291, 145] on select "Select Item... [EMAIL_ADDRESS][DOMAIN_NAME] ([PERSON_NAME]) Test123_Schneider (…" at bounding box center [413, 152] width 281 height 14
click at [372, 198] on div at bounding box center [646, 188] width 747 height 18
select select "10"
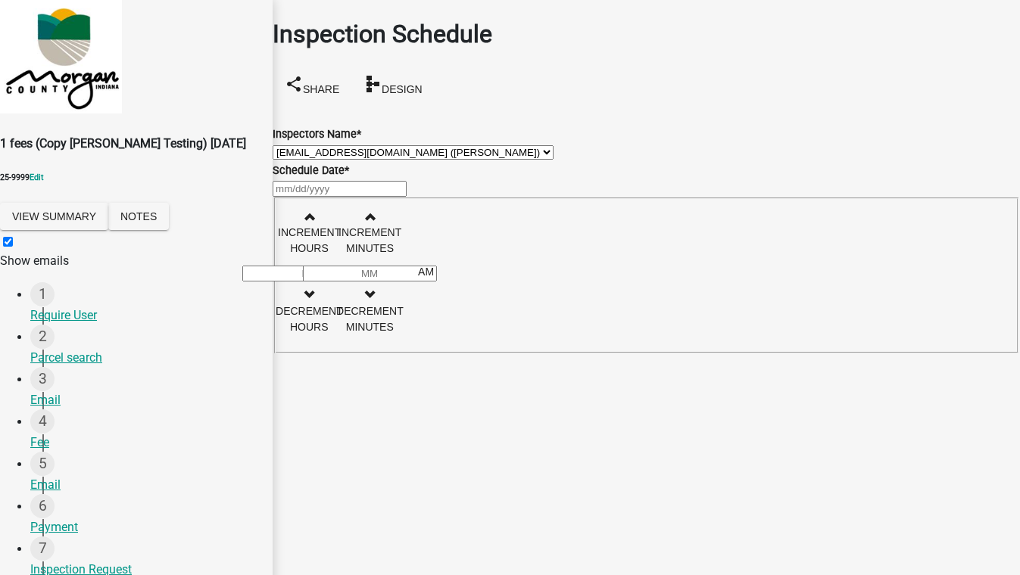
select select "2025"
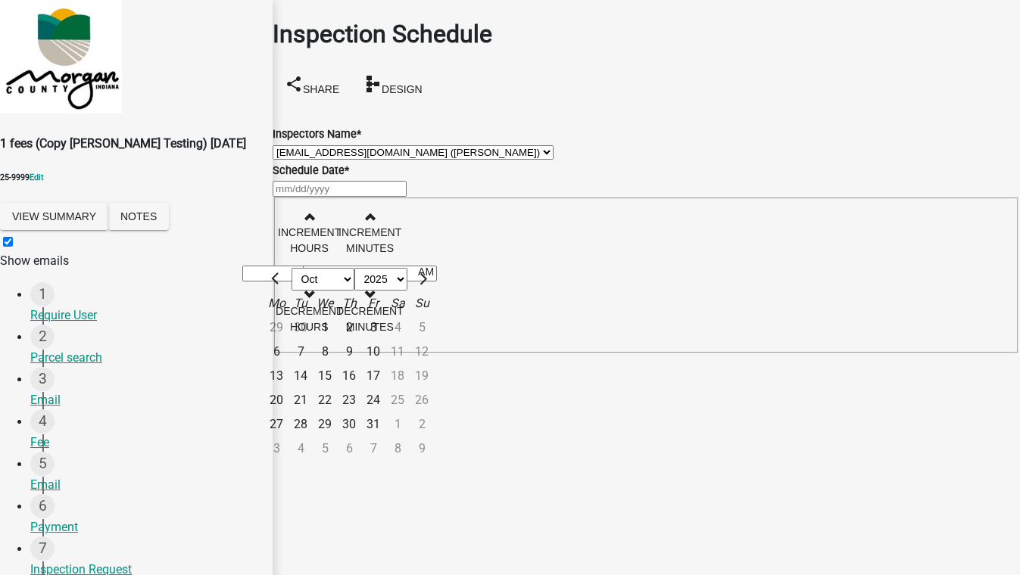
drag, startPoint x: 398, startPoint y: 381, endPoint x: 423, endPoint y: 331, distance: 55.9
click at [385, 364] on div "10" at bounding box center [373, 352] width 24 height 24
type input "[DATE]"
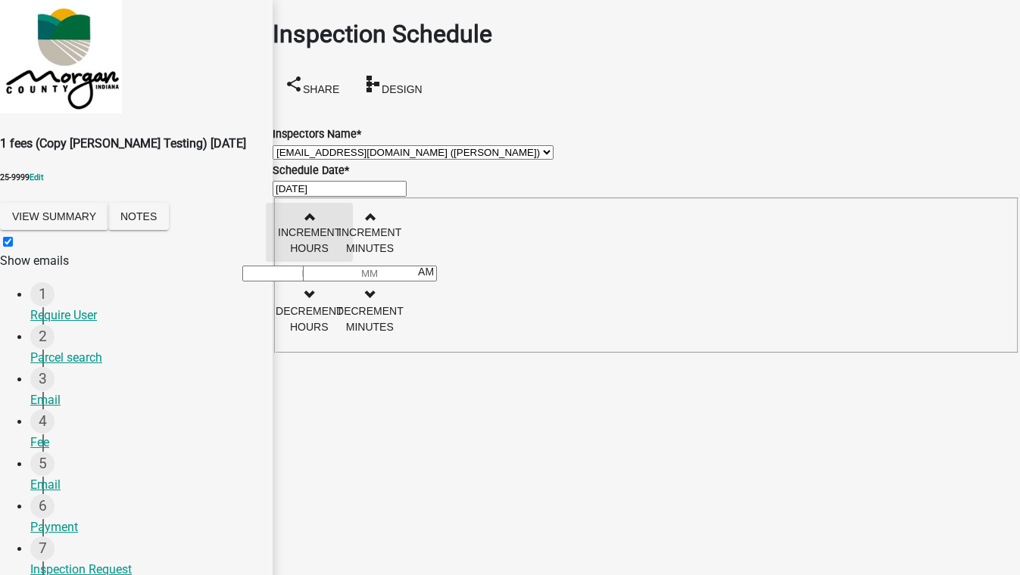
click at [353, 245] on button "Increment hours" at bounding box center [309, 232] width 87 height 59
type input "01"
type input "00"
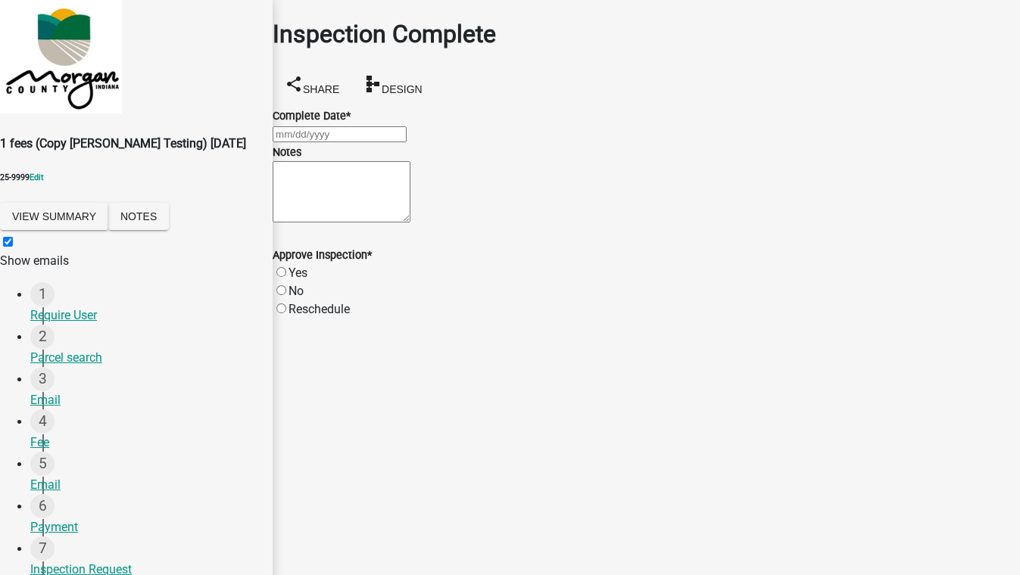
click at [330, 143] on div at bounding box center [646, 134] width 747 height 18
select select "10"
select select "2025"
click at [385, 254] on div "10" at bounding box center [373, 266] width 24 height 24
type input "[DATE]"
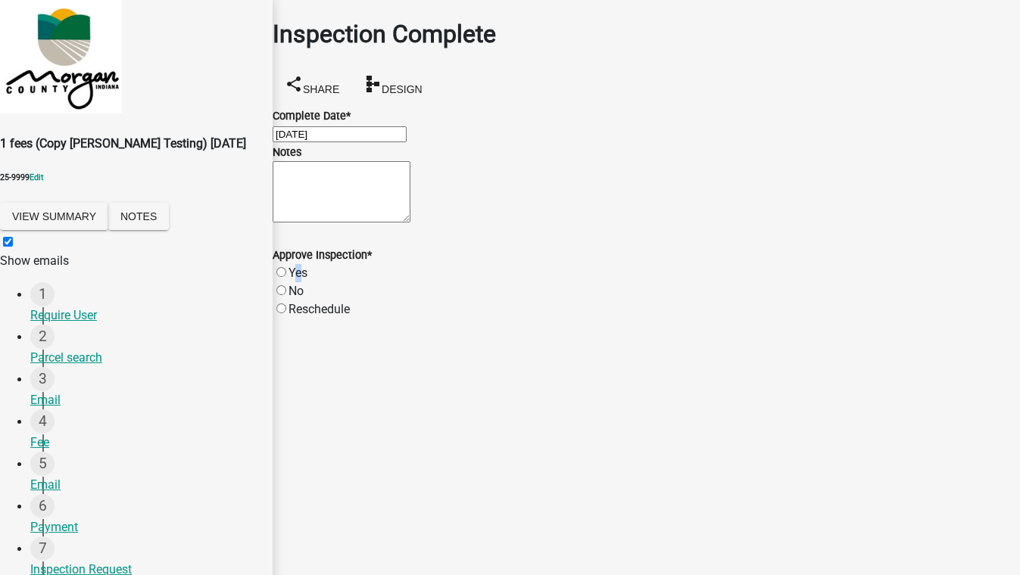
click at [307, 280] on label "Yes" at bounding box center [297, 273] width 19 height 14
click at [298, 280] on label "Yes" at bounding box center [297, 273] width 19 height 14
click at [286, 277] on input "Yes" at bounding box center [281, 272] width 10 height 10
radio input "true"
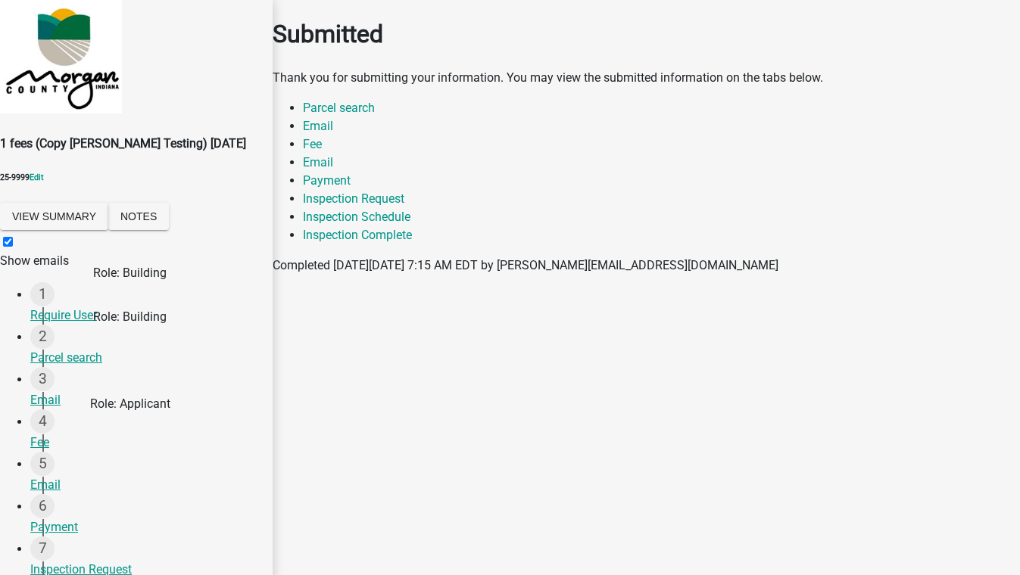
scroll to position [267, 0]
select select "46f061d0-ca05-4526-87ad-bae6256f3e47"
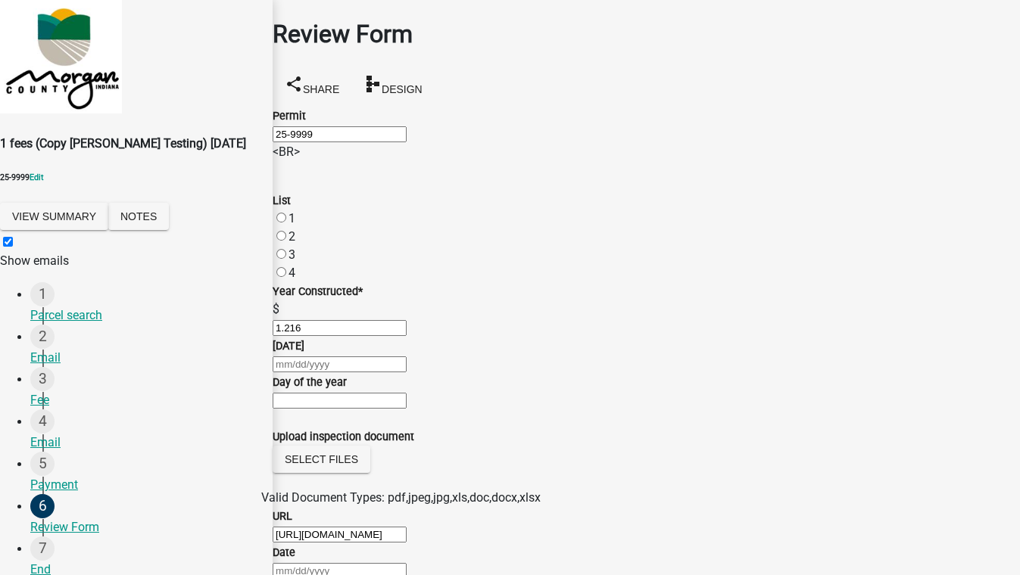
scroll to position [129, 0]
click at [295, 226] on label "1" at bounding box center [291, 218] width 7 height 14
click at [286, 223] on input "1" at bounding box center [281, 218] width 10 height 10
radio input "true"
click at [323, 373] on div at bounding box center [646, 364] width 747 height 18
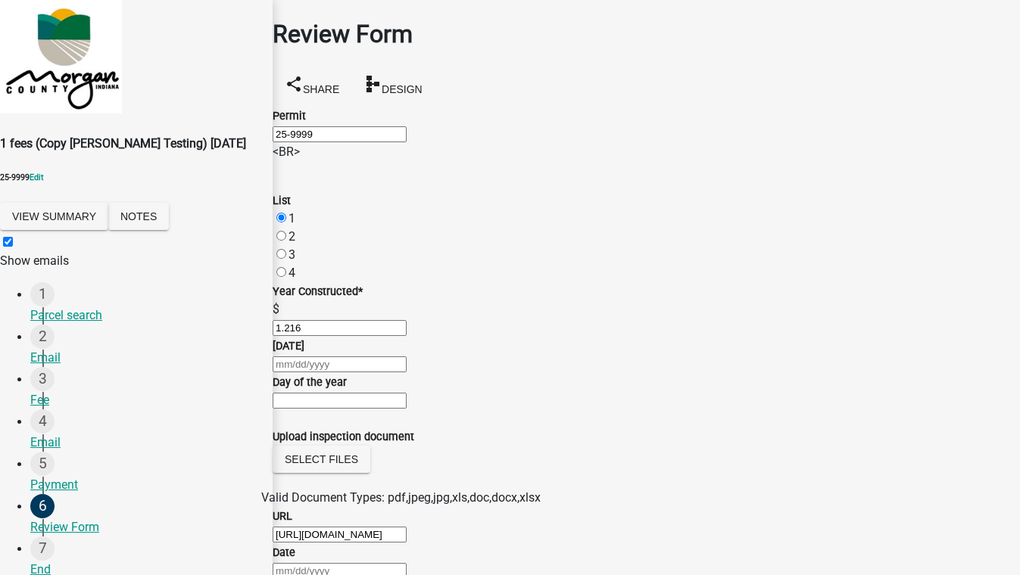
select select "10"
select select "2025"
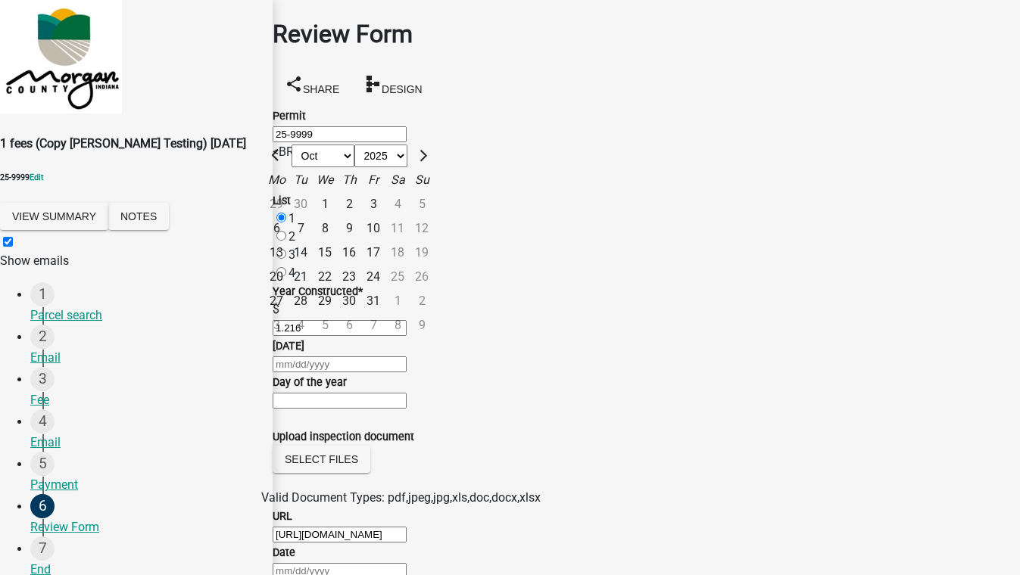
click at [385, 241] on div "10" at bounding box center [373, 229] width 24 height 24
type input "[DATE]"
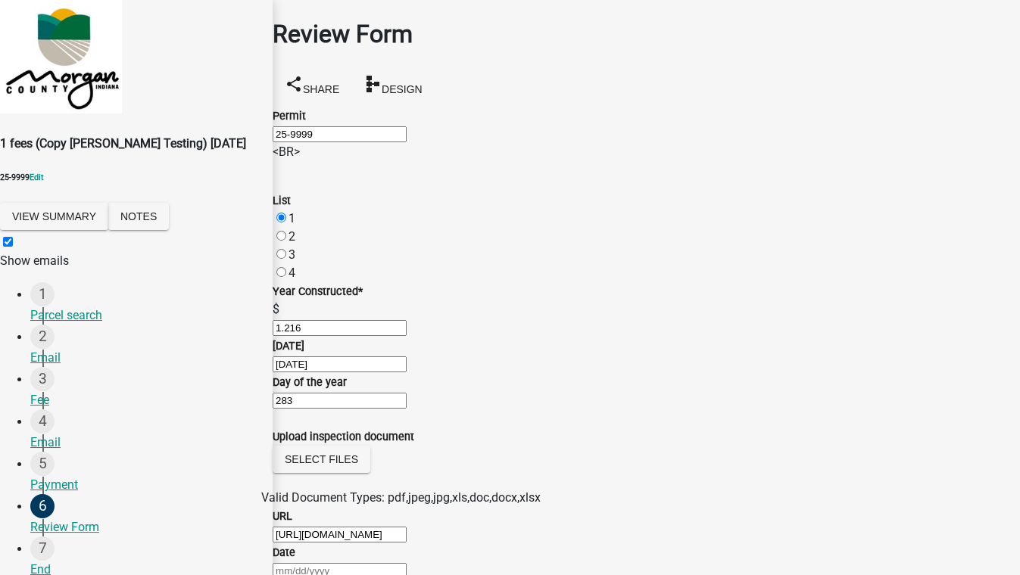
scroll to position [482, 0]
click at [323, 562] on div at bounding box center [646, 571] width 747 height 18
select select "10"
select select "2025"
click at [385, 567] on div "10" at bounding box center [373, 579] width 24 height 24
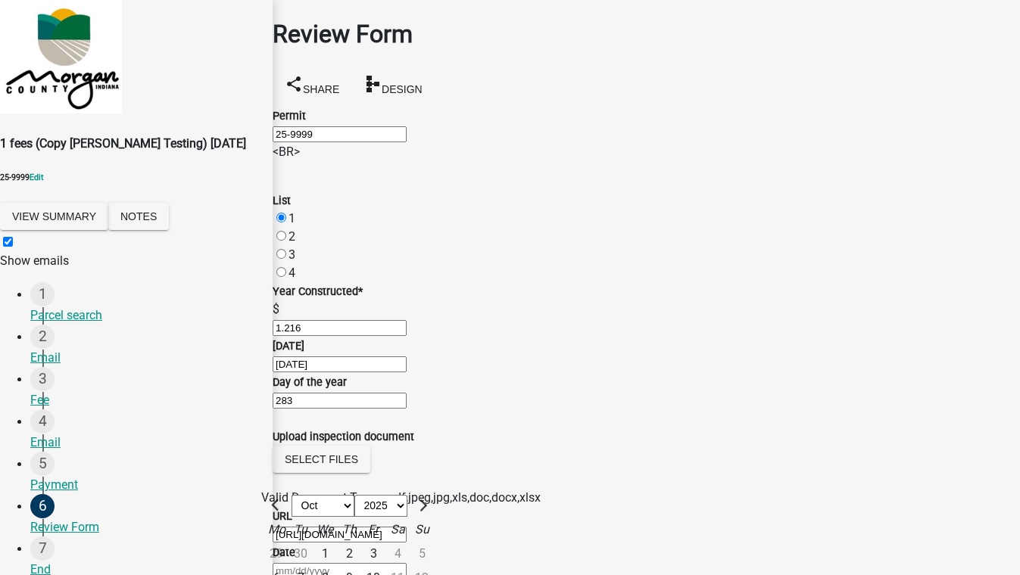
type input "[DATE]"
type input "01"
type input "00"
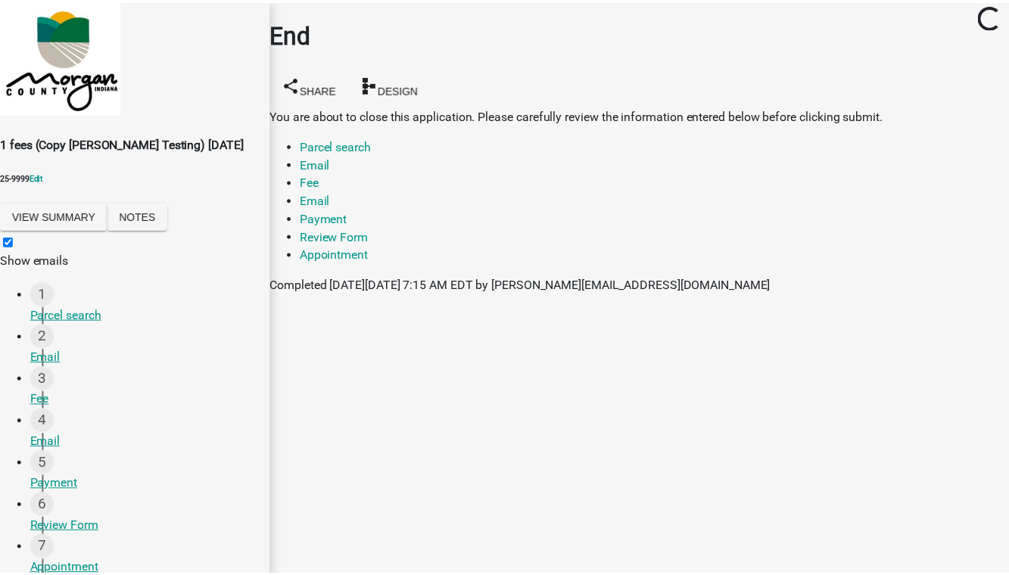
scroll to position [173, 0]
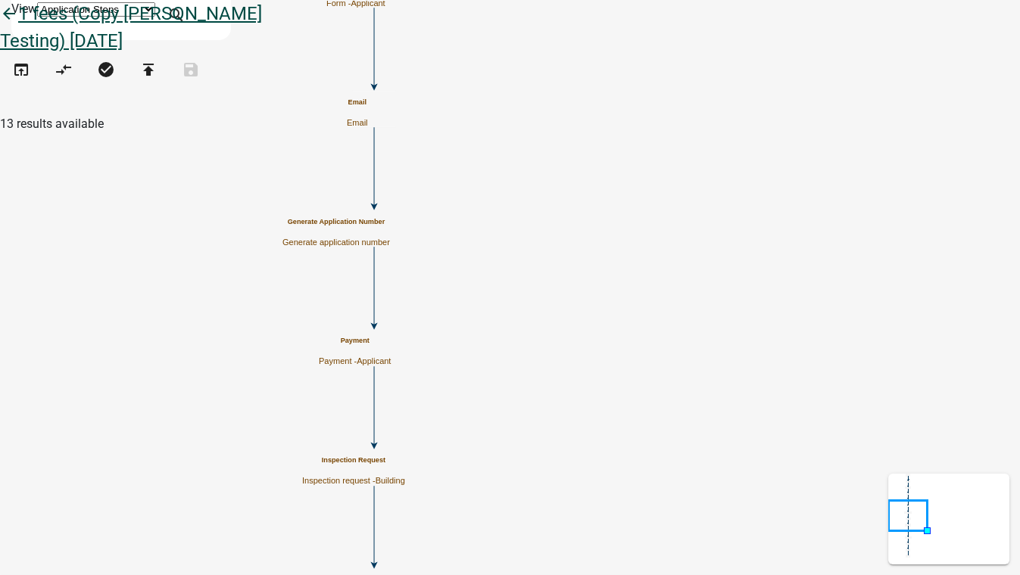
click at [18, 26] on icon "arrow_back" at bounding box center [9, 15] width 18 height 21
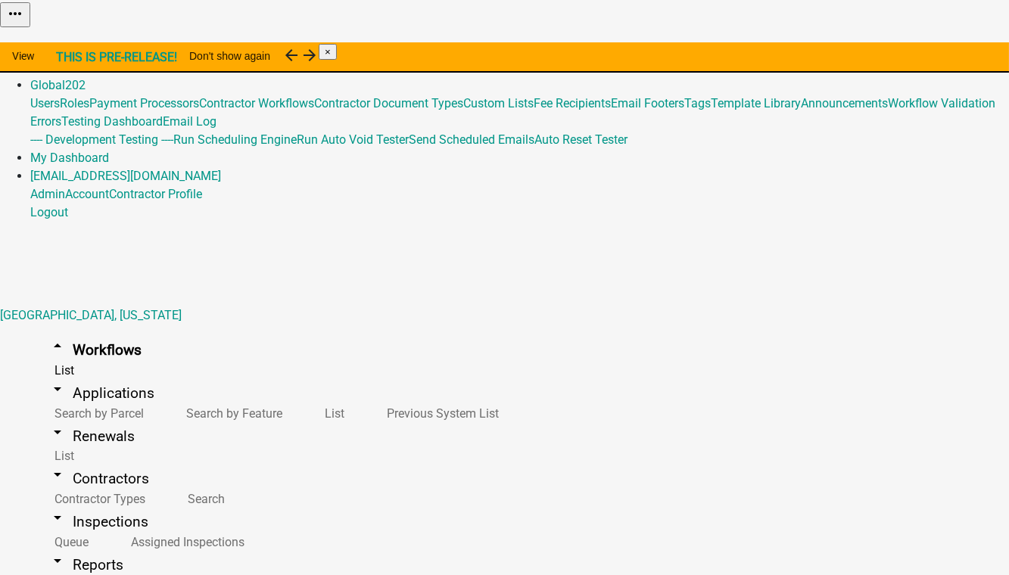
click at [65, 60] on link "Admin" at bounding box center [47, 67] width 35 height 14
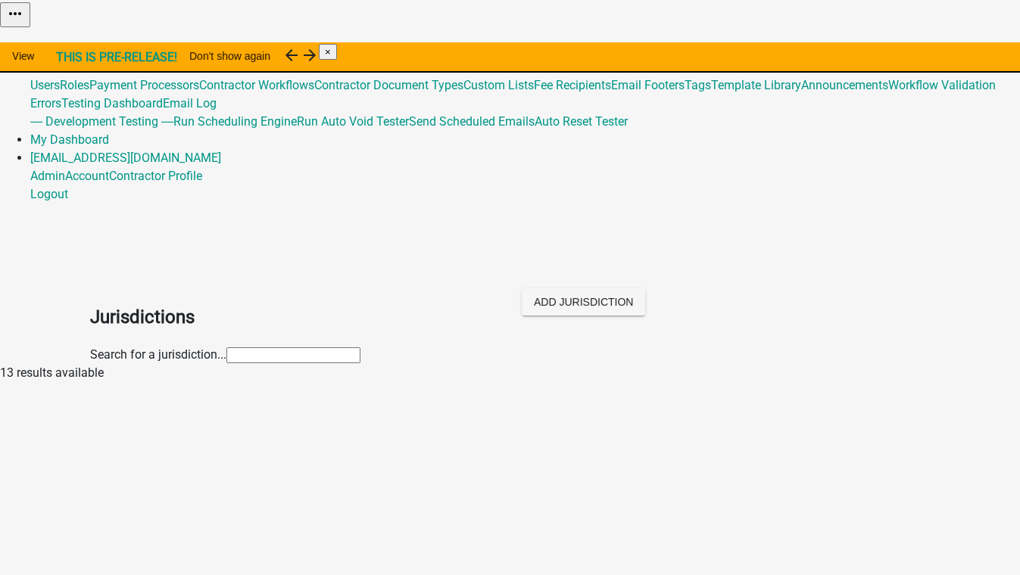
click at [226, 348] on input "text" at bounding box center [293, 356] width 134 height 16
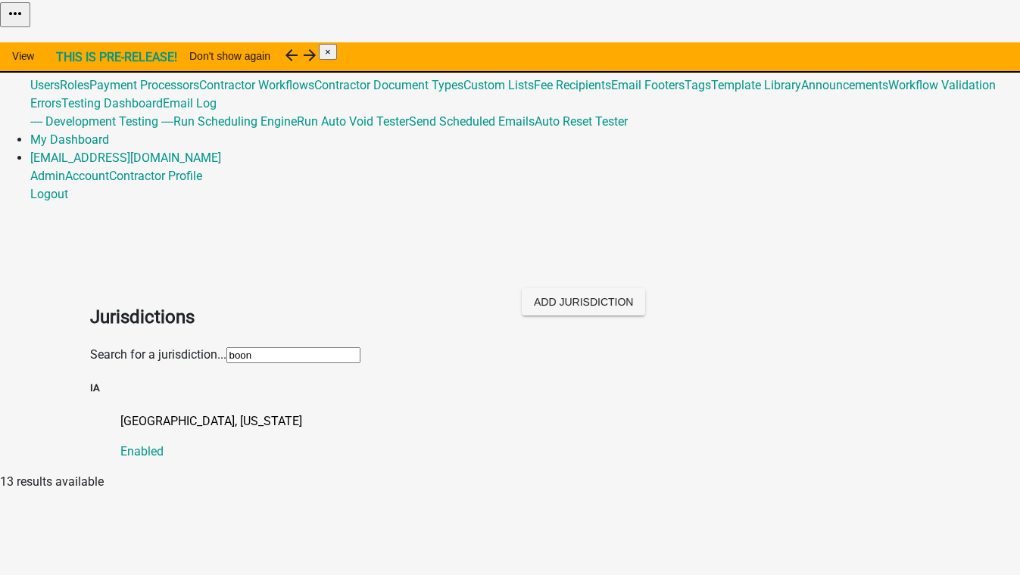
type input "[PERSON_NAME]"
click at [126, 413] on p "[GEOGRAPHIC_DATA], [US_STATE]" at bounding box center [525, 422] width 810 height 18
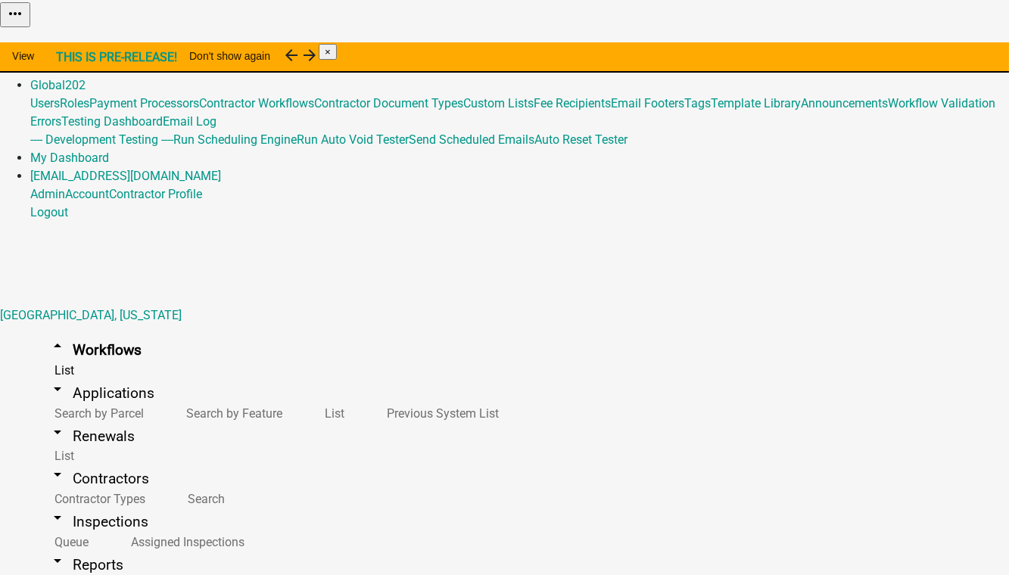
click at [838, 46] on button "Copy" at bounding box center [821, 38] width 36 height 16
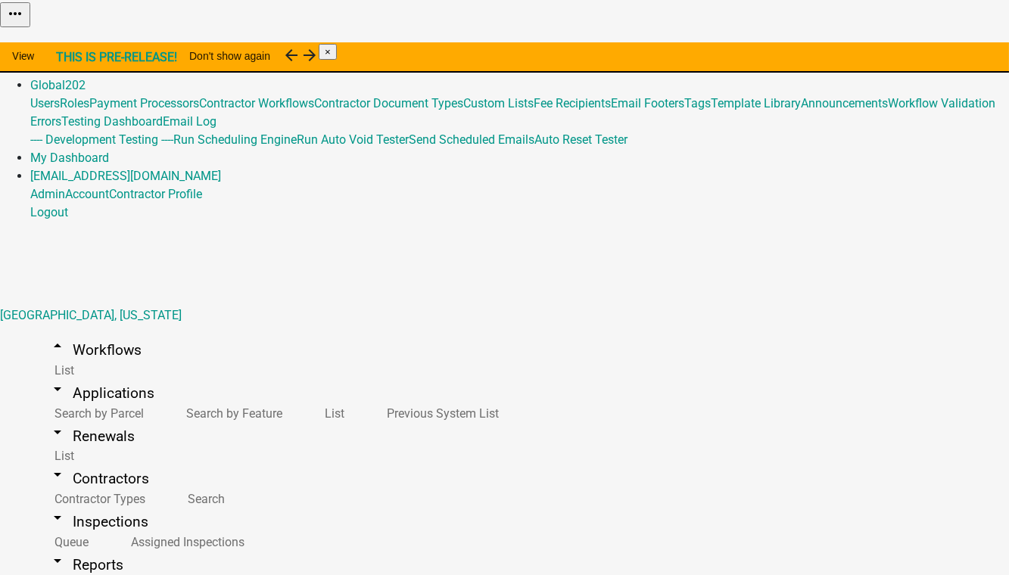
select select "048c0214-6709-481e-9d21-f5b1f6cf5395"
drag, startPoint x: 281, startPoint y: 358, endPoint x: 145, endPoint y: 357, distance: 135.5
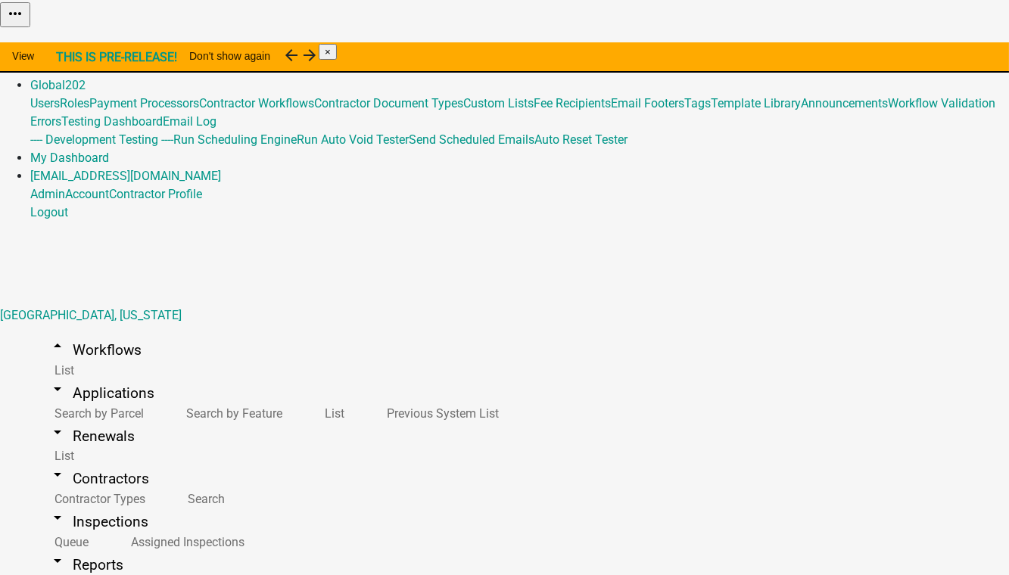
type input "911 Address and Sign Request (From [GEOGRAPHIC_DATA]"
drag, startPoint x: 503, startPoint y: 419, endPoint x: 538, endPoint y: 419, distance: 35.6
type textarea "Request a new rural 911 address and sign within [GEOGRAPHIC_DATA]."
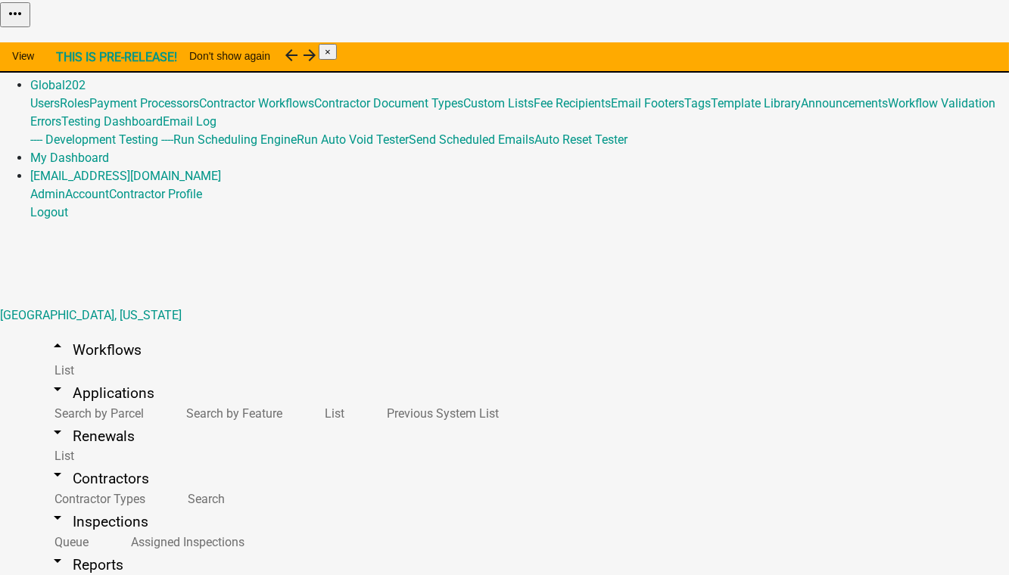
select select "1: 1dcd48c0-fbee-47c8-a514-283c038ef217"
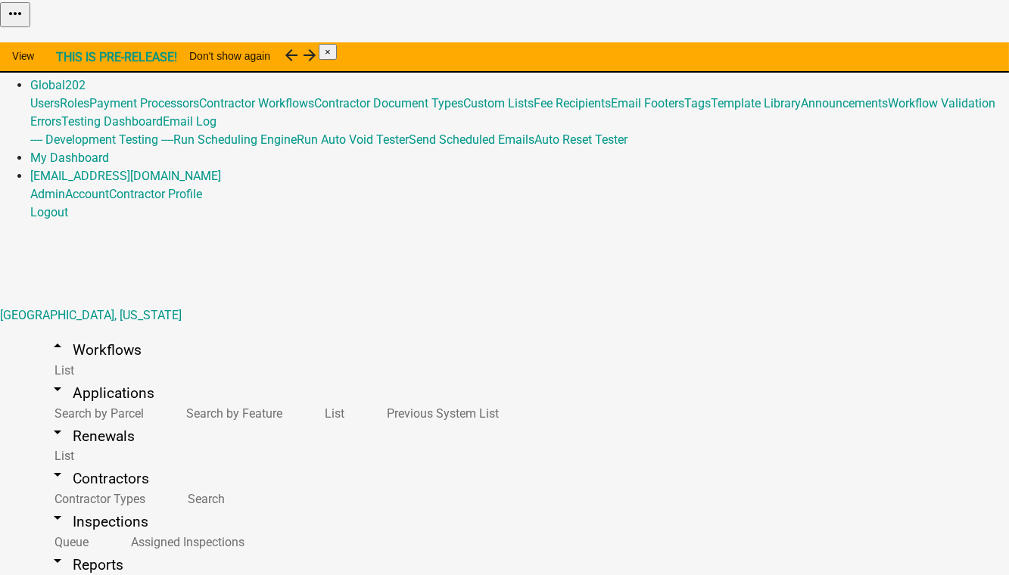
select select "3: b8282139-fdcd-4908-ab3c-d64f8dc4b24e"
select select "4: 0c9309b1-e613-4404-ba99-44bc2833ad89"
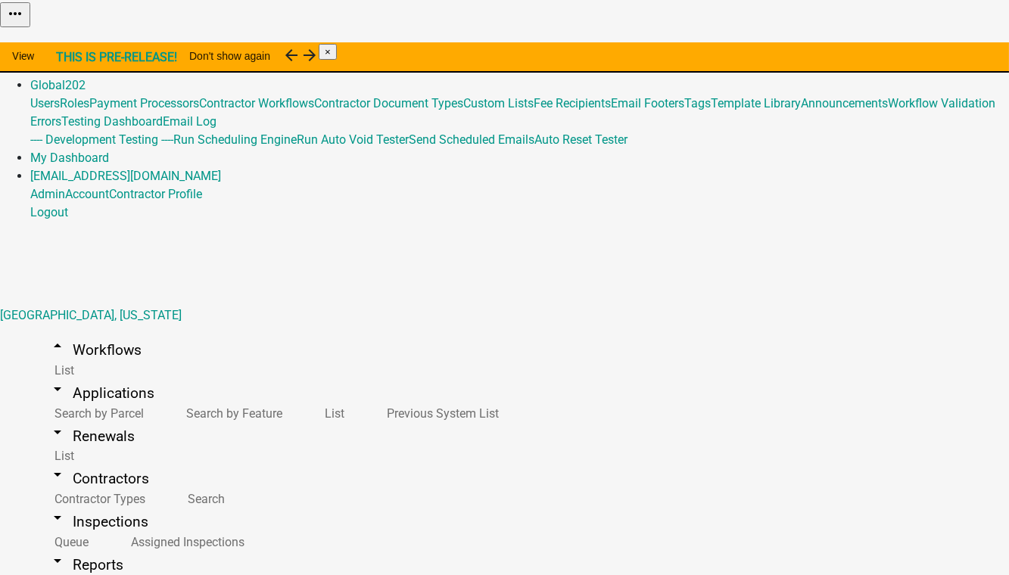
select select
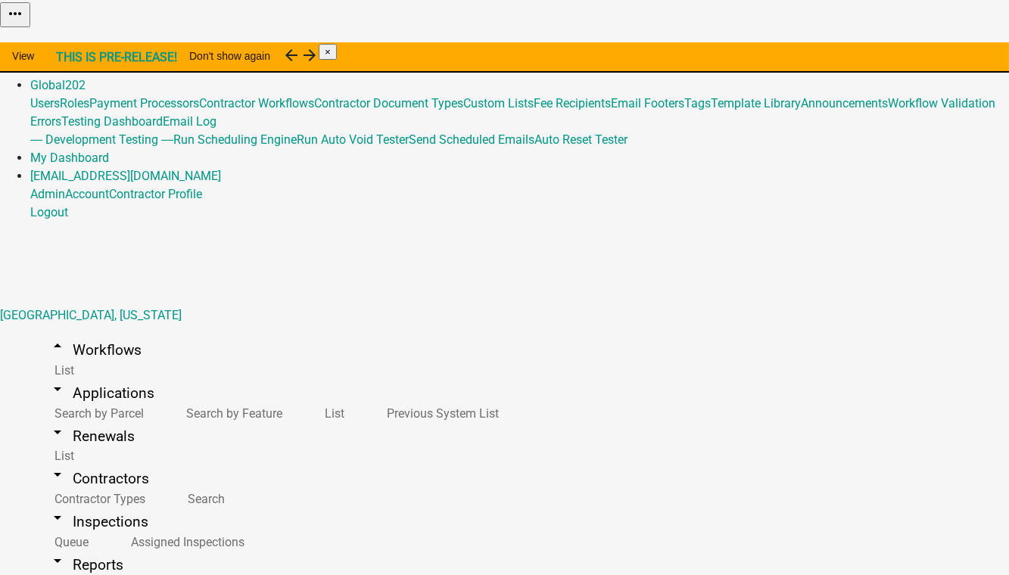
type textarea "10"
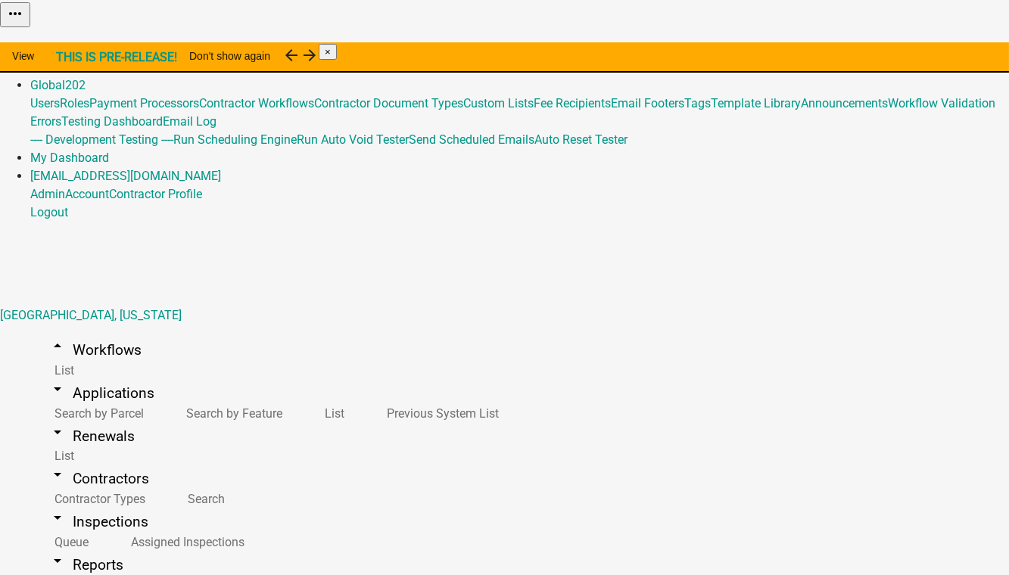
scroll to position [894, 0]
drag, startPoint x: 335, startPoint y: 286, endPoint x: 171, endPoint y: 282, distance: 164.4
drag, startPoint x: 292, startPoint y: 304, endPoint x: 228, endPoint y: 302, distance: 63.6
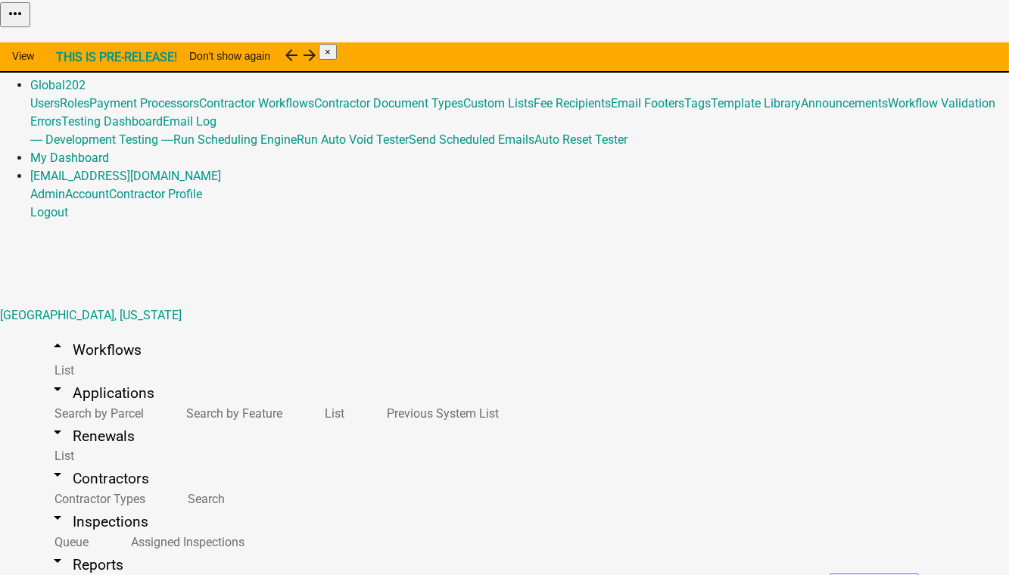
drag, startPoint x: 333, startPoint y: 301, endPoint x: 352, endPoint y: 303, distance: 19.1
drag, startPoint x: 354, startPoint y: 349, endPoint x: 267, endPoint y: 317, distance: 92.7
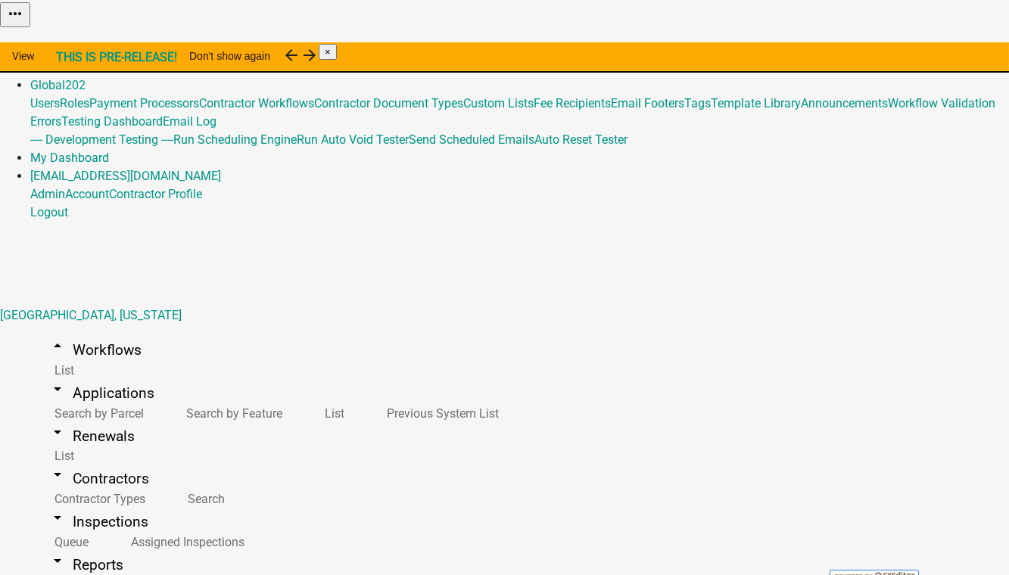
drag, startPoint x: 372, startPoint y: 376, endPoint x: 247, endPoint y: 370, distance: 125.0
click at [544, 375] on icon "Image toolbar" at bounding box center [537, 372] width 15 height 15
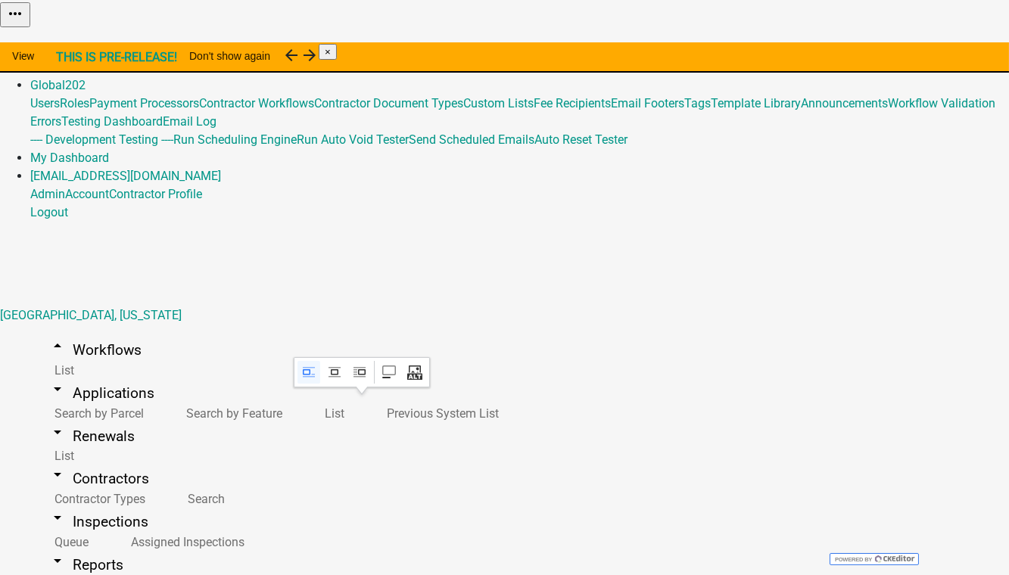
drag, startPoint x: 310, startPoint y: 360, endPoint x: 283, endPoint y: 338, distance: 34.4
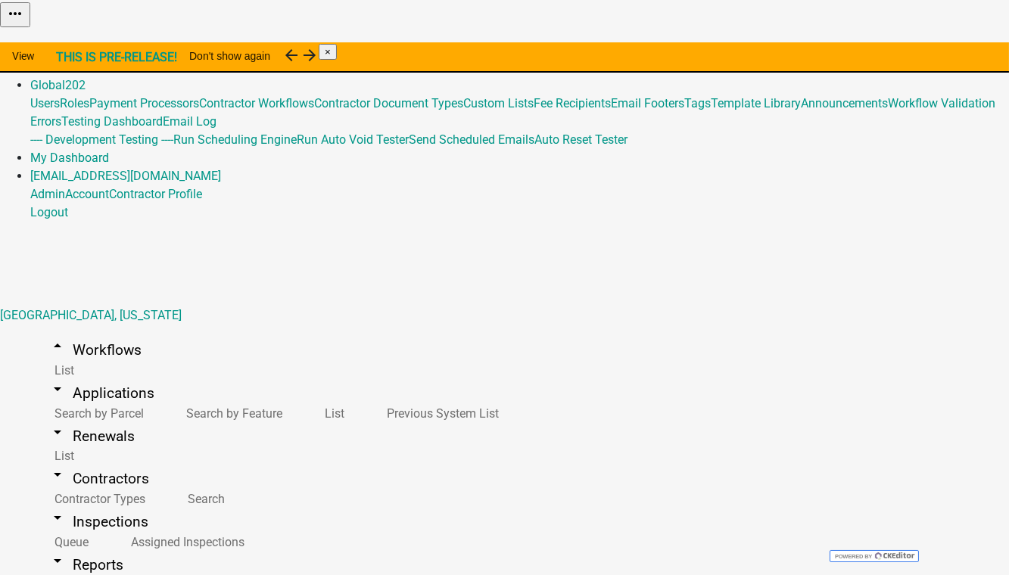
select select "4d705d61-cc03-4a64-a7ea-05b369ec4936"
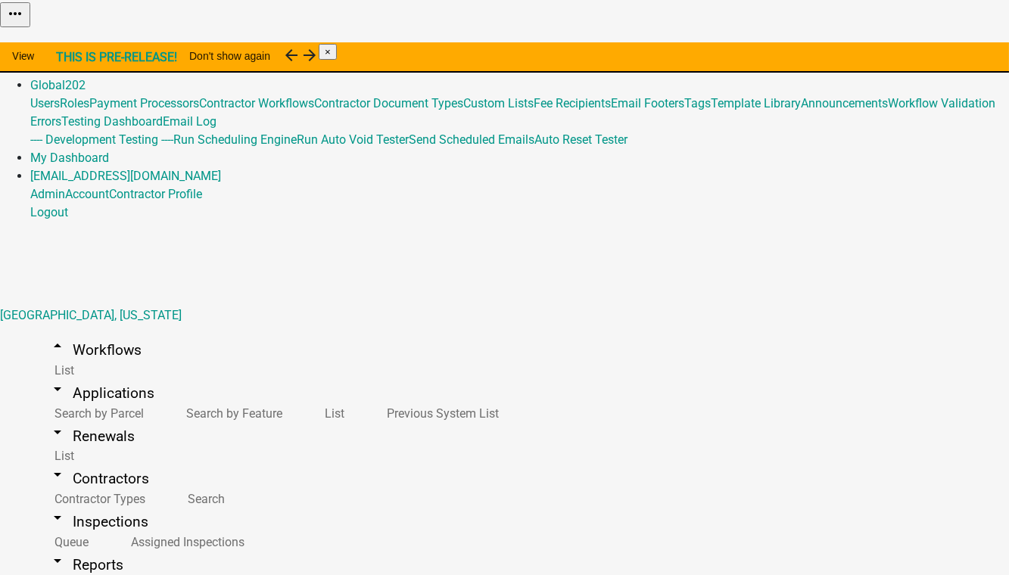
scroll to position [733, 0]
type textarea "[EMAIL_ADDRESS][DOMAIN_NAME]"
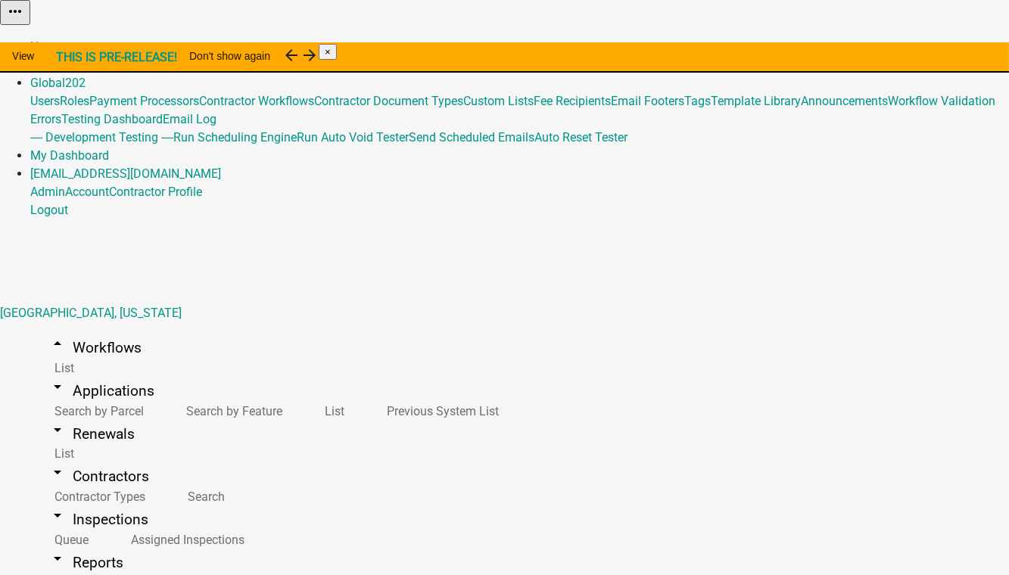
select select "4d705d61-cc03-4a64-a7ea-05b369ec4936"
select select
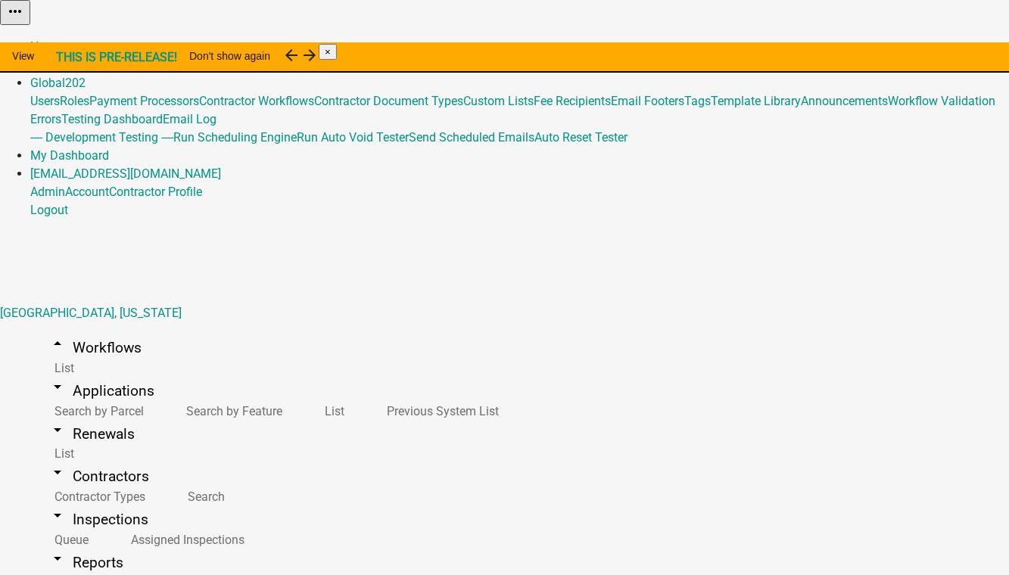
scroll to position [787, 0]
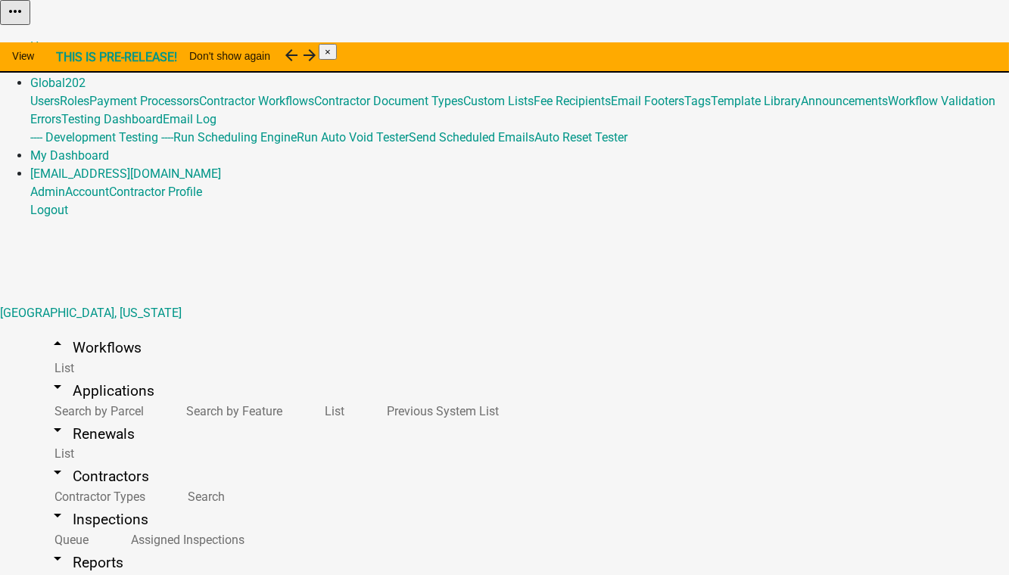
drag, startPoint x: 410, startPoint y: 86, endPoint x: 181, endPoint y: 92, distance: 229.5
type textarea "[EMAIL_ADDRESS][DOMAIN_NAME]"
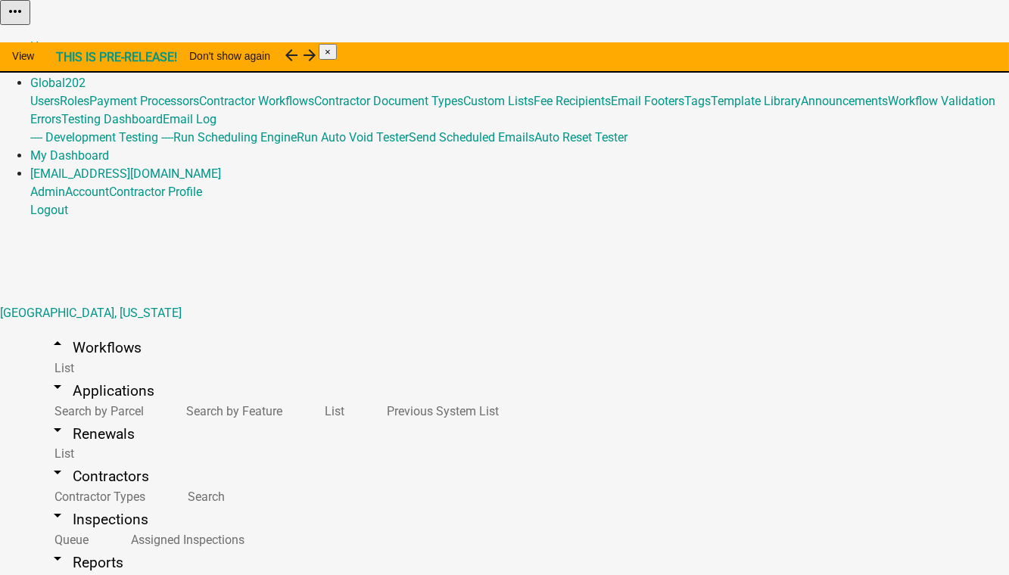
select select "4d705d61-cc03-4a64-a7ea-05b369ec4936"
select select
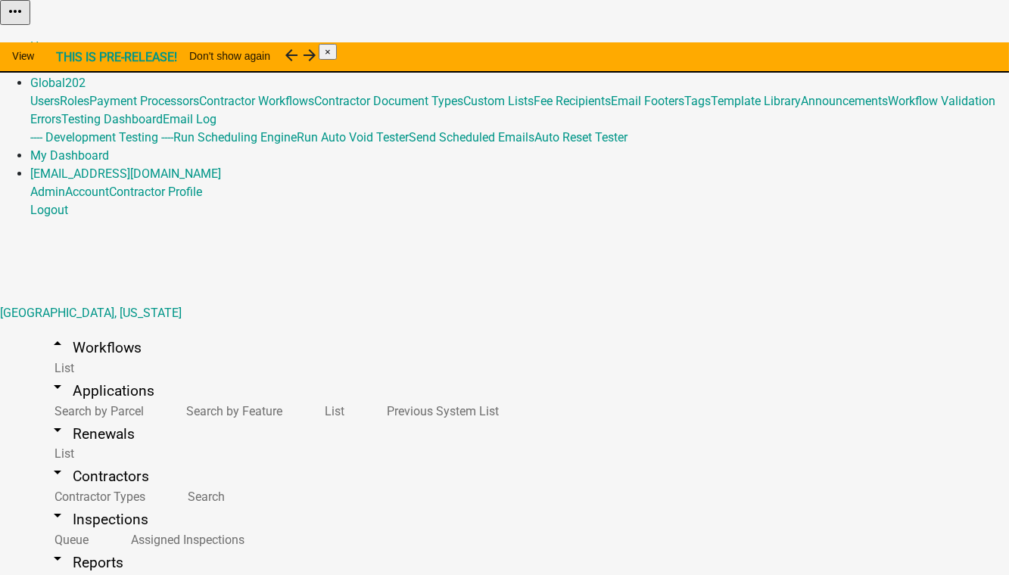
paste textarea "[EMAIL_ADDRESS][DOMAIN_NAME]"
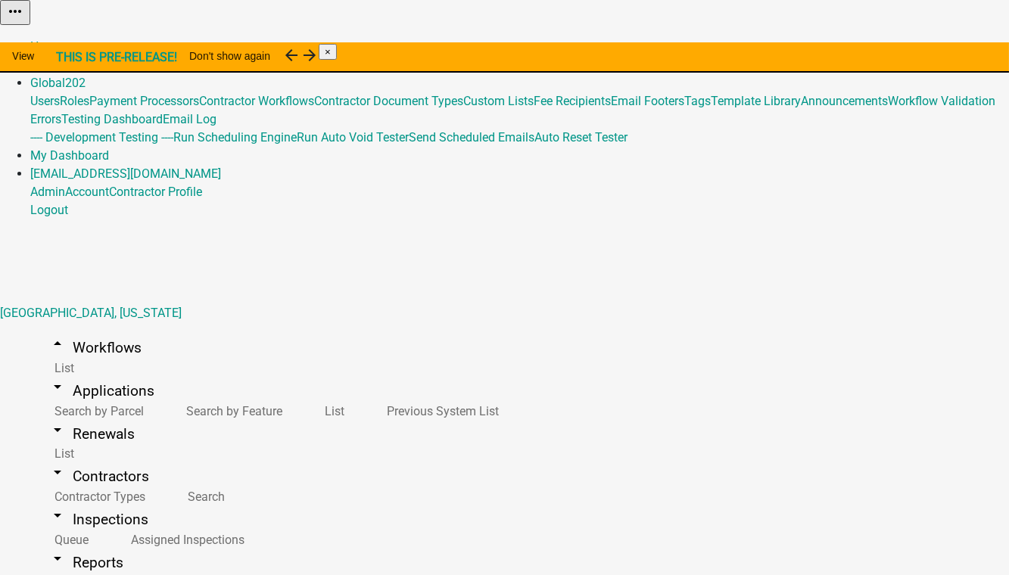
type textarea "[EMAIL_ADDRESS][DOMAIN_NAME]"
select select "4d705d61-cc03-4a64-a7ea-05b369ec4936"
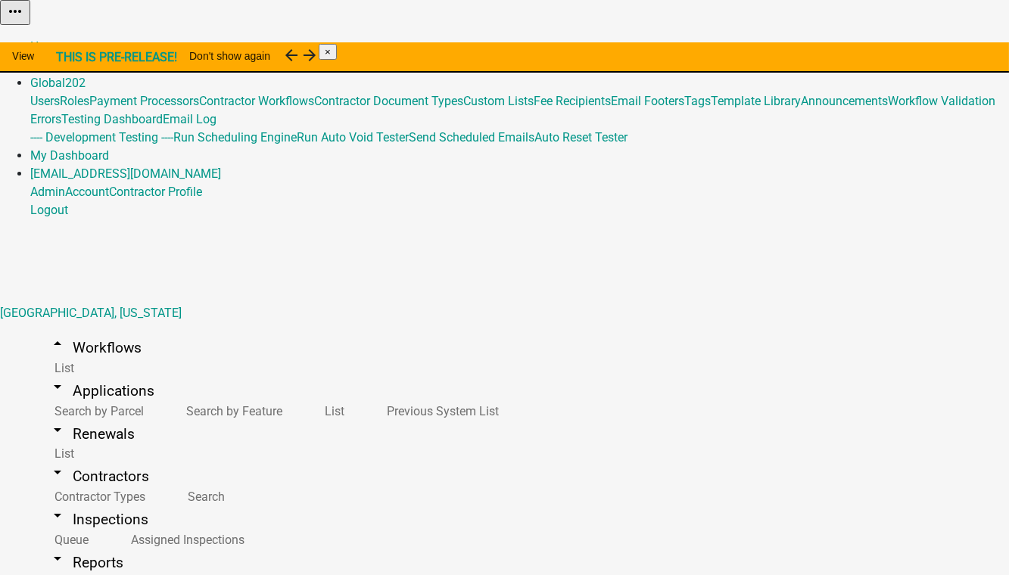
scroll to position [925, 0]
drag, startPoint x: 671, startPoint y: 212, endPoint x: 557, endPoint y: 178, distance: 118.6
paste textarea "[EMAIL_ADDRESS][DOMAIN_NAME]"
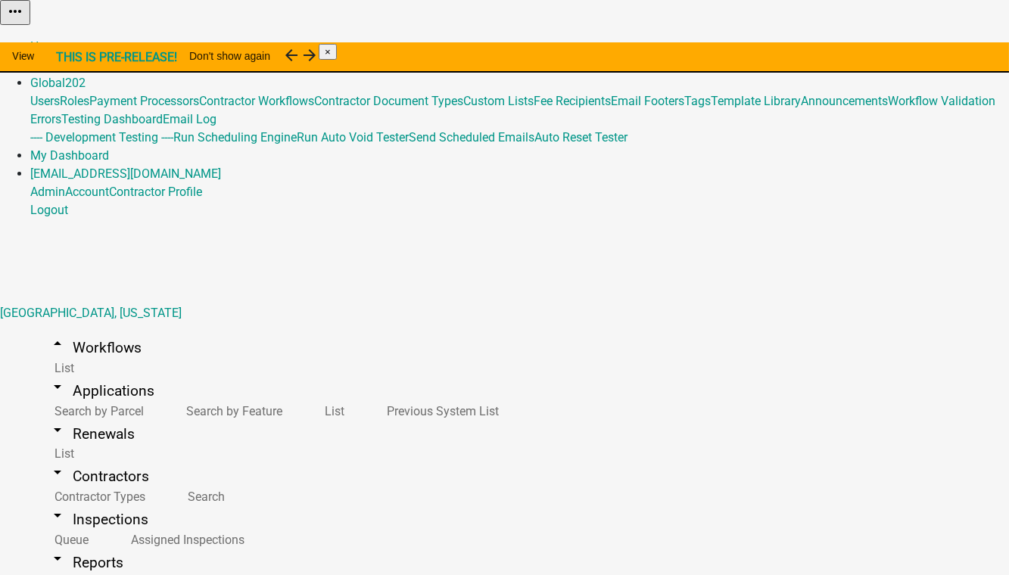
type textarea "[EMAIL_ADDRESS][DOMAIN_NAME]"
select select
